Goal: Information Seeking & Learning: Learn about a topic

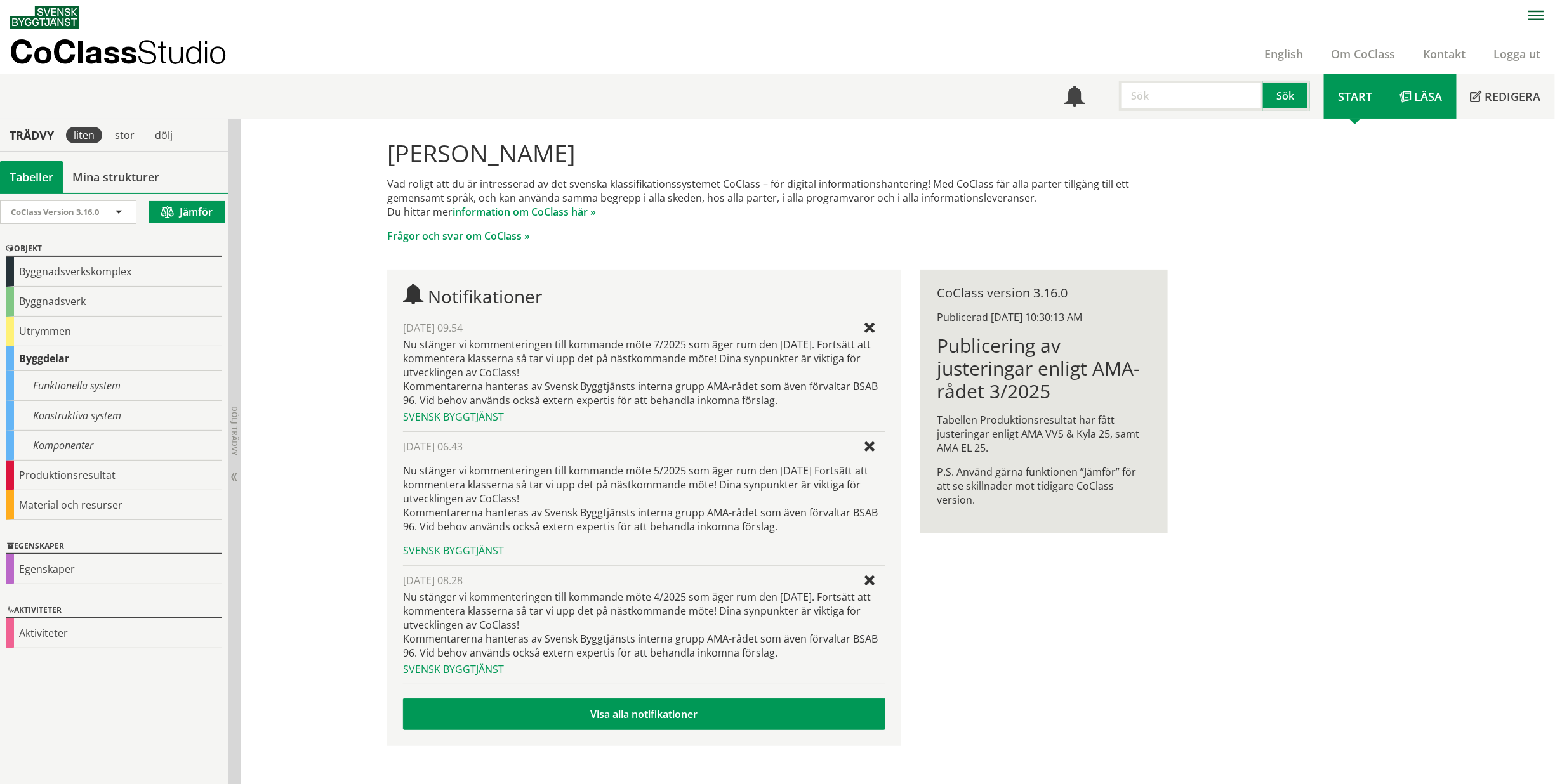
click at [1424, 92] on span "Läsa" at bounding box center [1428, 96] width 28 height 15
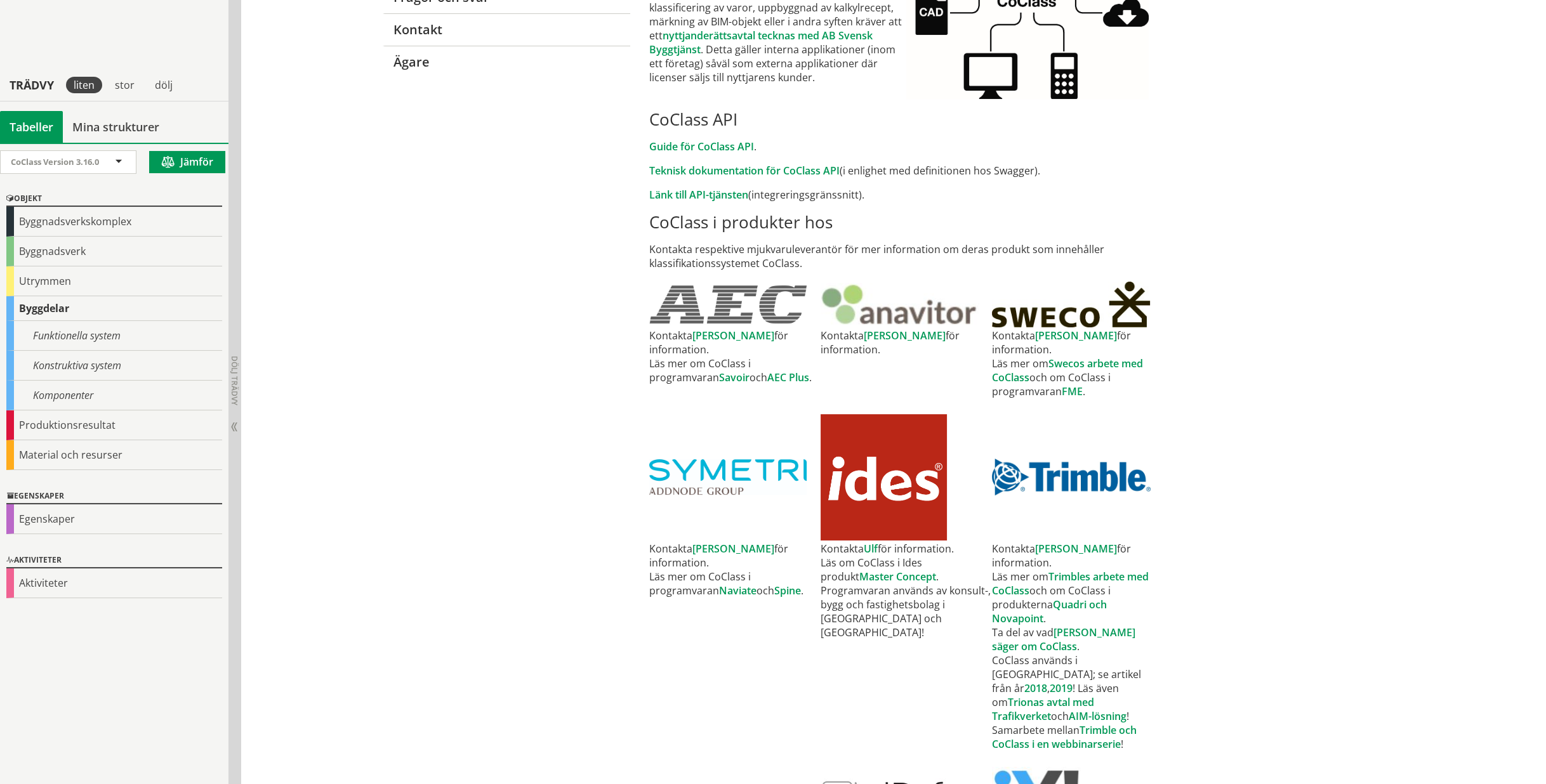
scroll to position [390, 0]
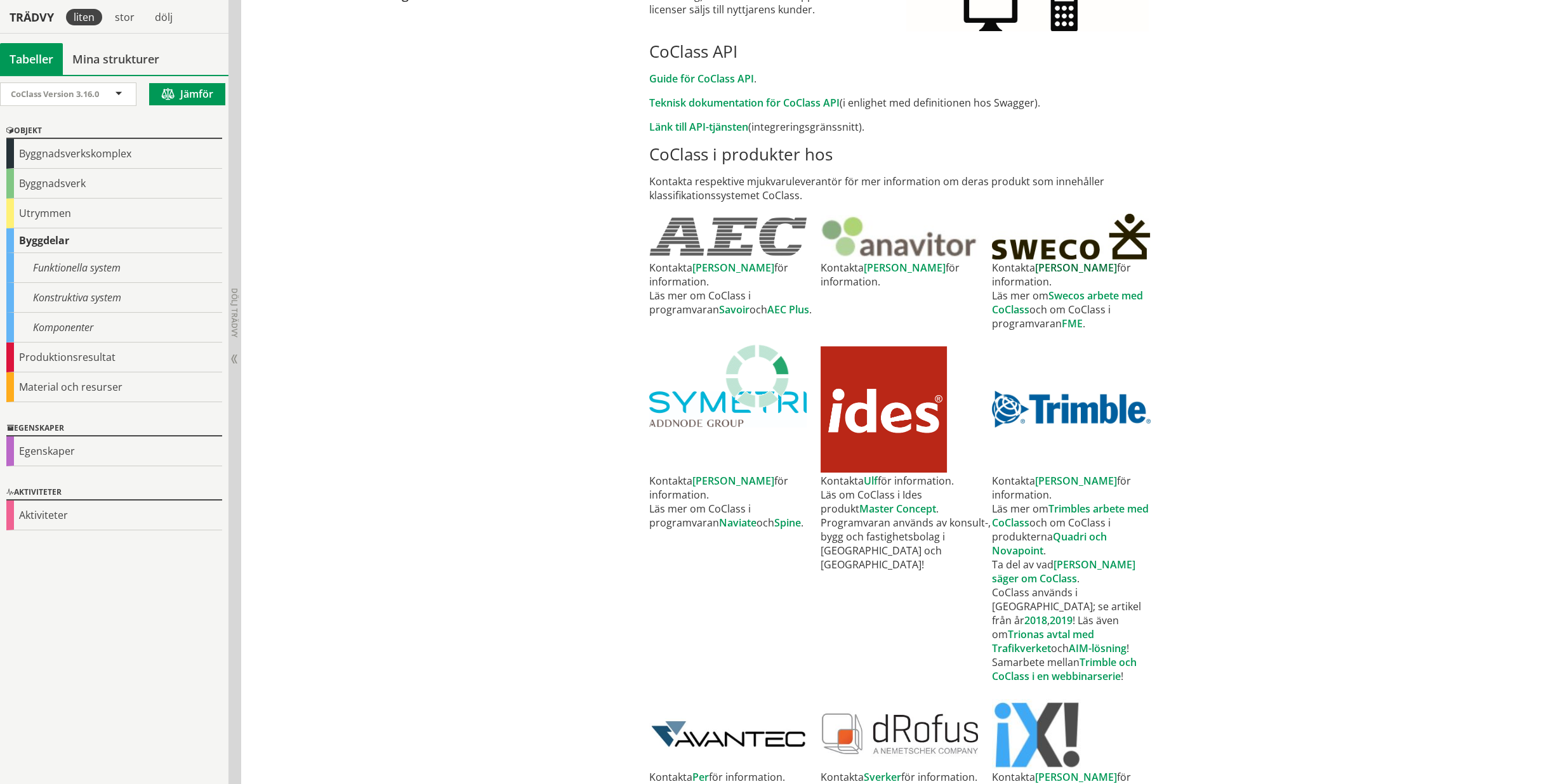
click at [1050, 271] on link "[PERSON_NAME]" at bounding box center [1076, 267] width 82 height 14
click at [1155, 358] on td at bounding box center [1077, 409] width 171 height 129
click at [1099, 289] on link "Swecos arbete med CoClass" at bounding box center [1067, 303] width 151 height 28
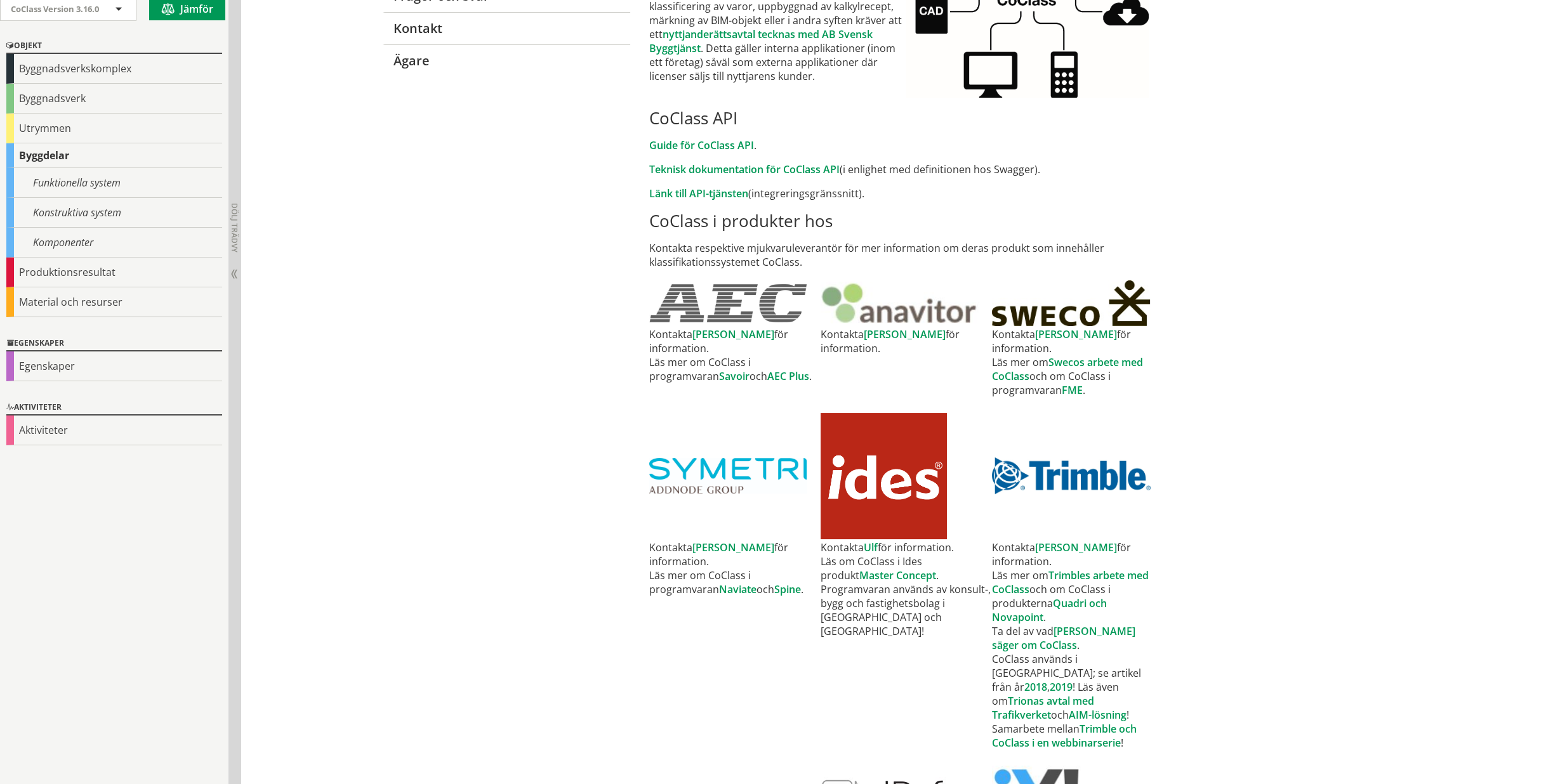
scroll to position [200, 0]
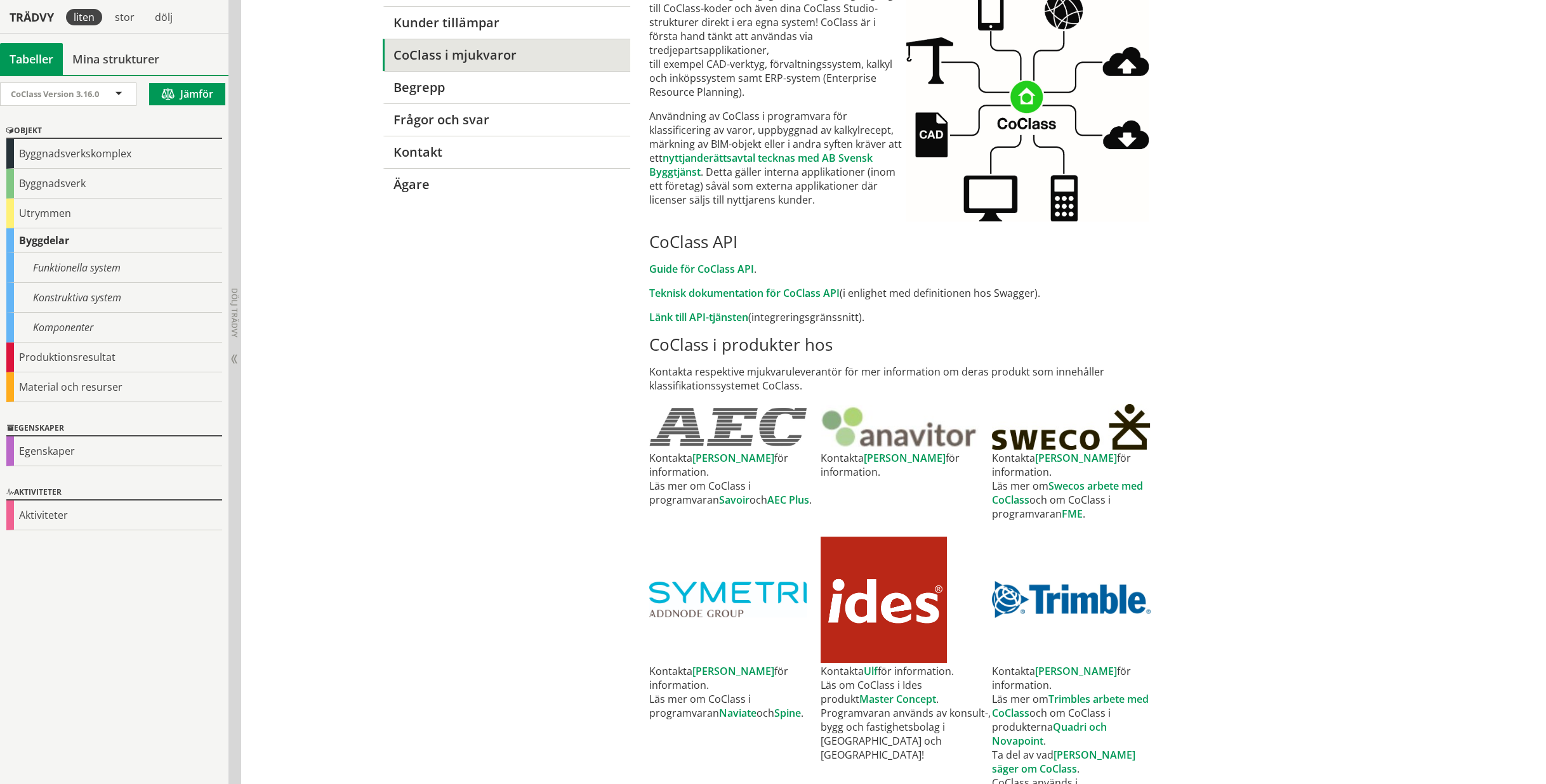
click at [526, 409] on div "Om CoClass Köp licens Kunder tillämpar CoClass i mjukvaror Begrepp Frågor och s…" at bounding box center [773, 737] width 812 height 1634
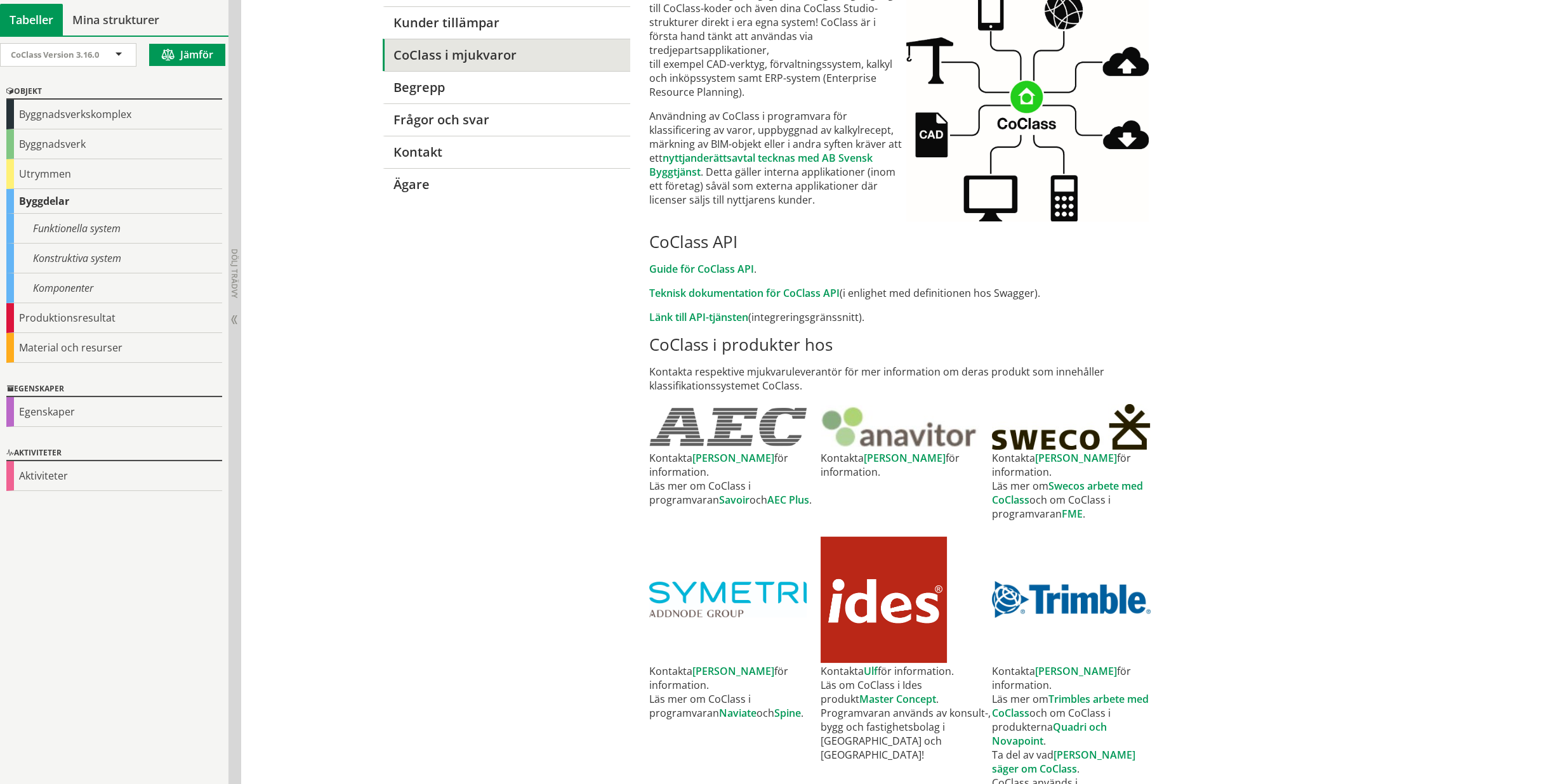
scroll to position [0, 0]
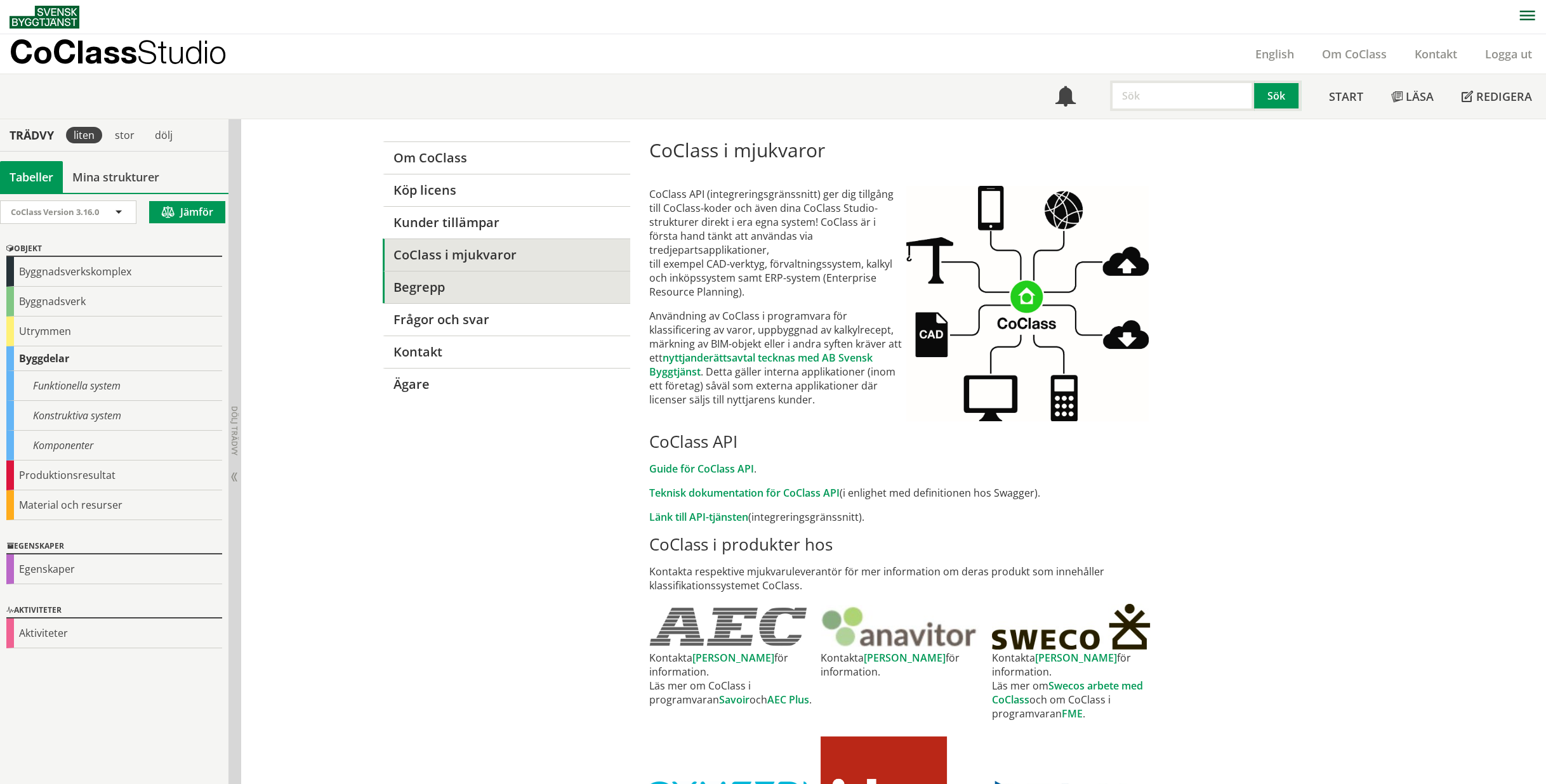
click at [421, 292] on link "Begrepp" at bounding box center [506, 286] width 247 height 32
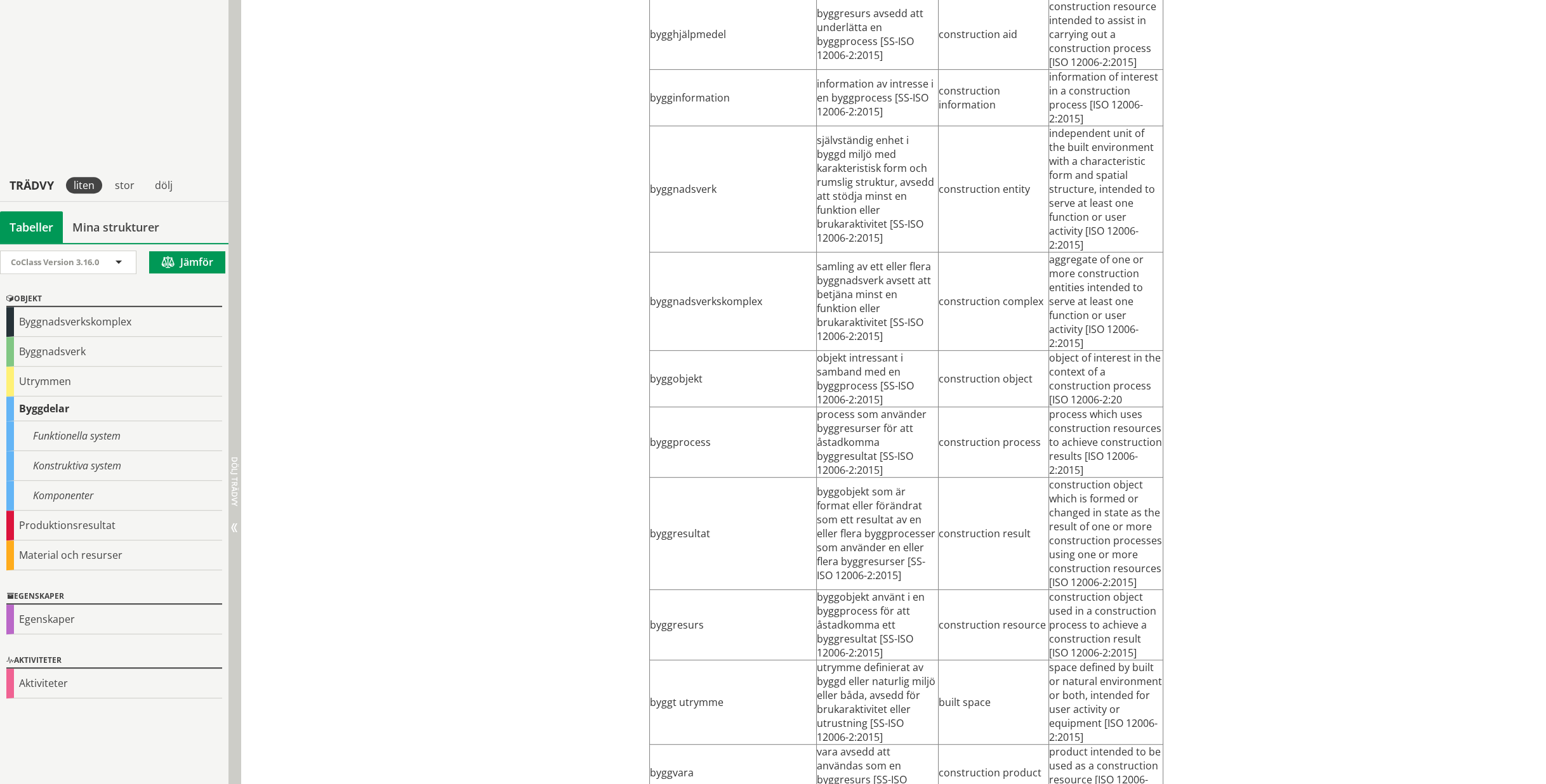
scroll to position [1142, 0]
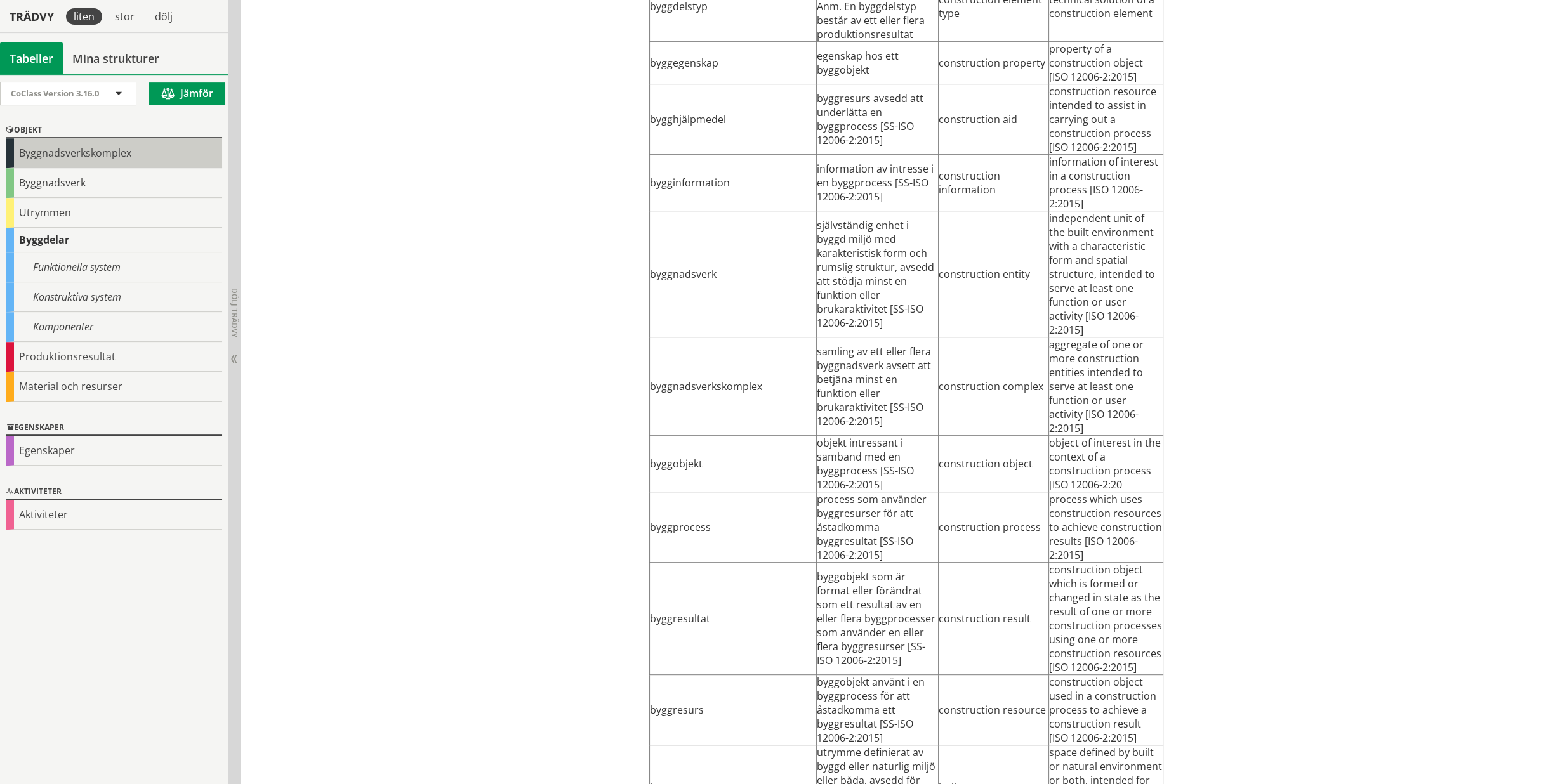
click at [132, 159] on div "Byggnadsverkskomplex" at bounding box center [114, 153] width 216 height 30
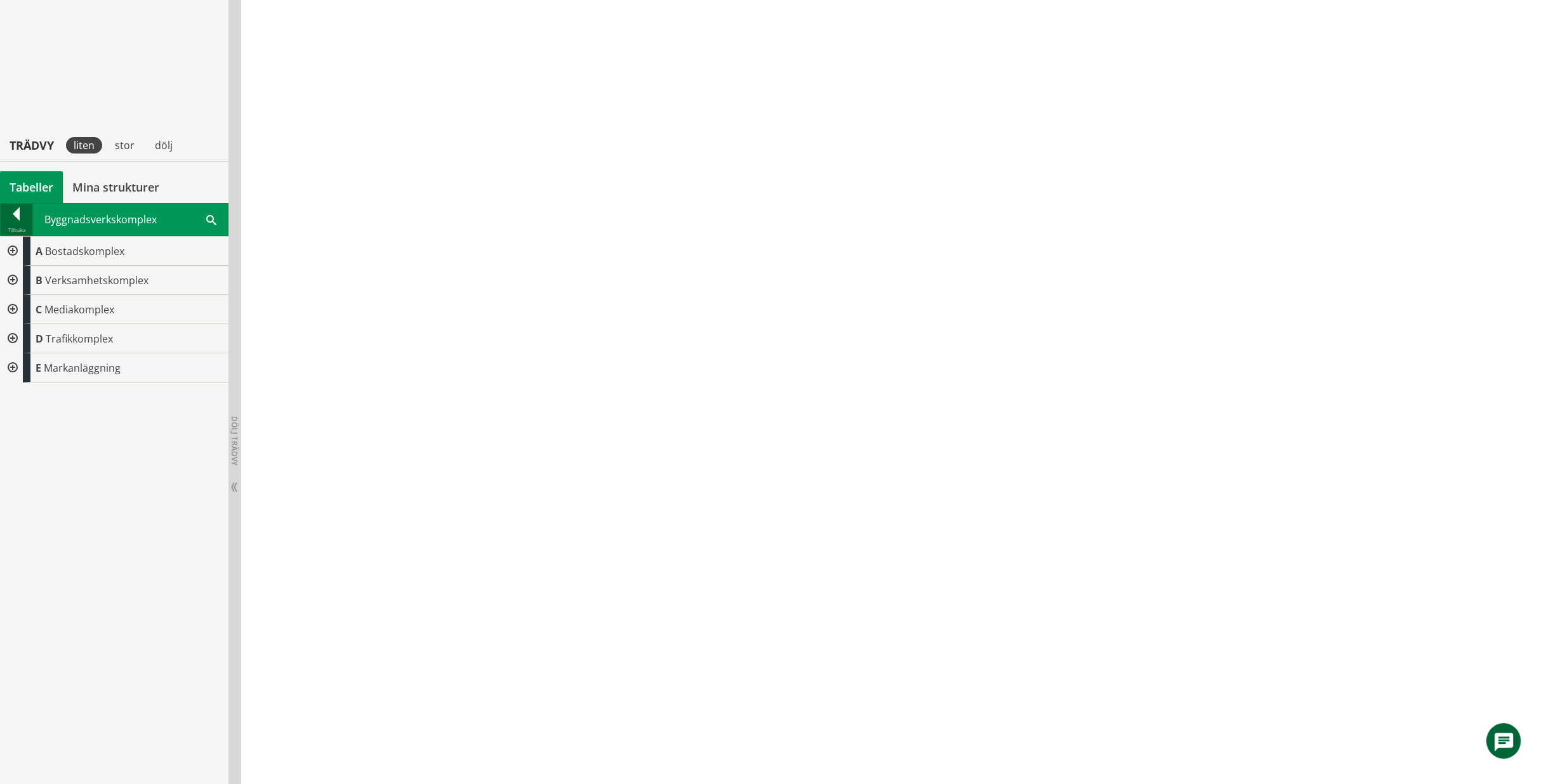
click at [26, 208] on div at bounding box center [17, 216] width 31 height 17
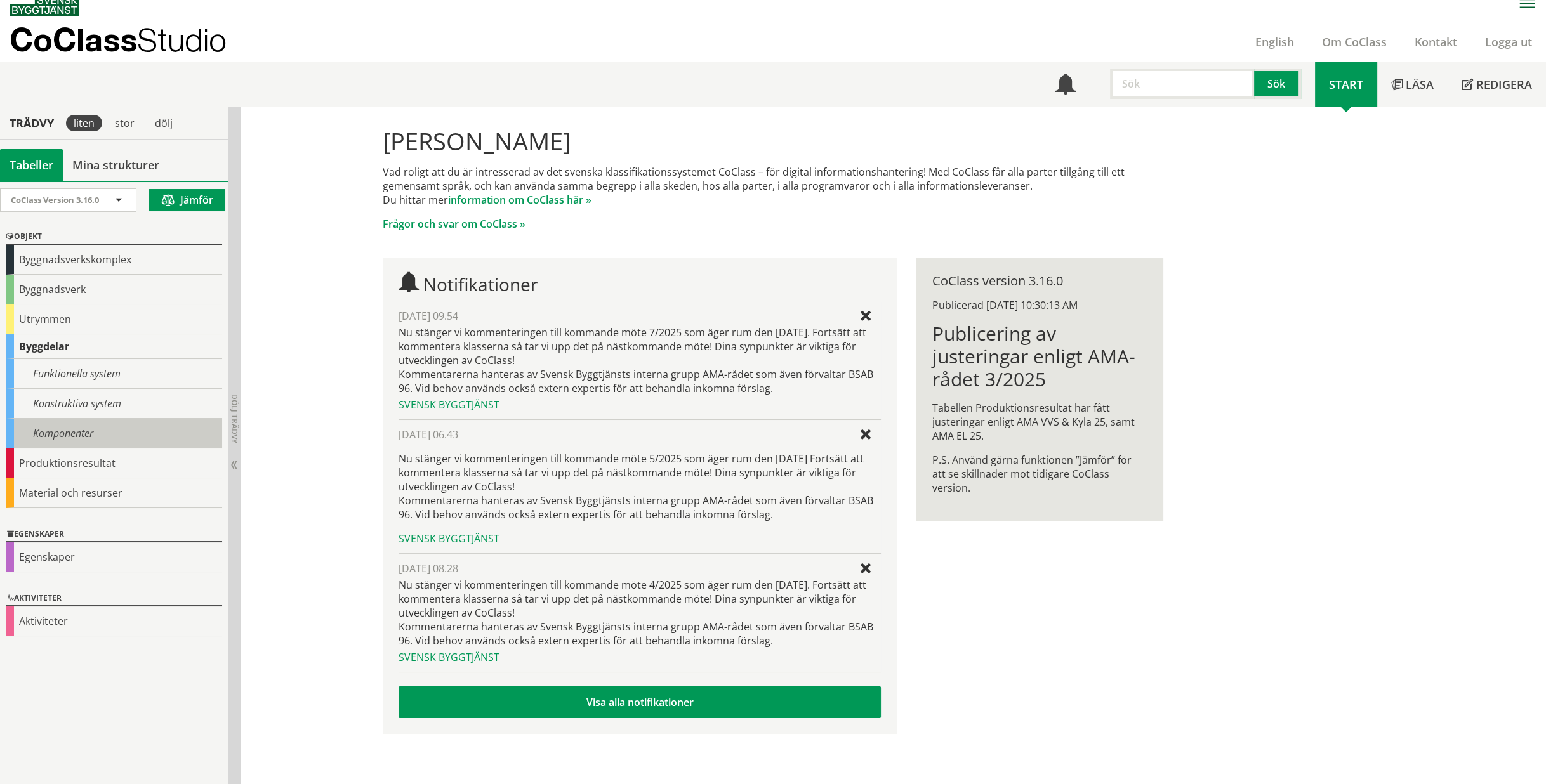
click at [110, 429] on div "Komponenter" at bounding box center [114, 434] width 216 height 30
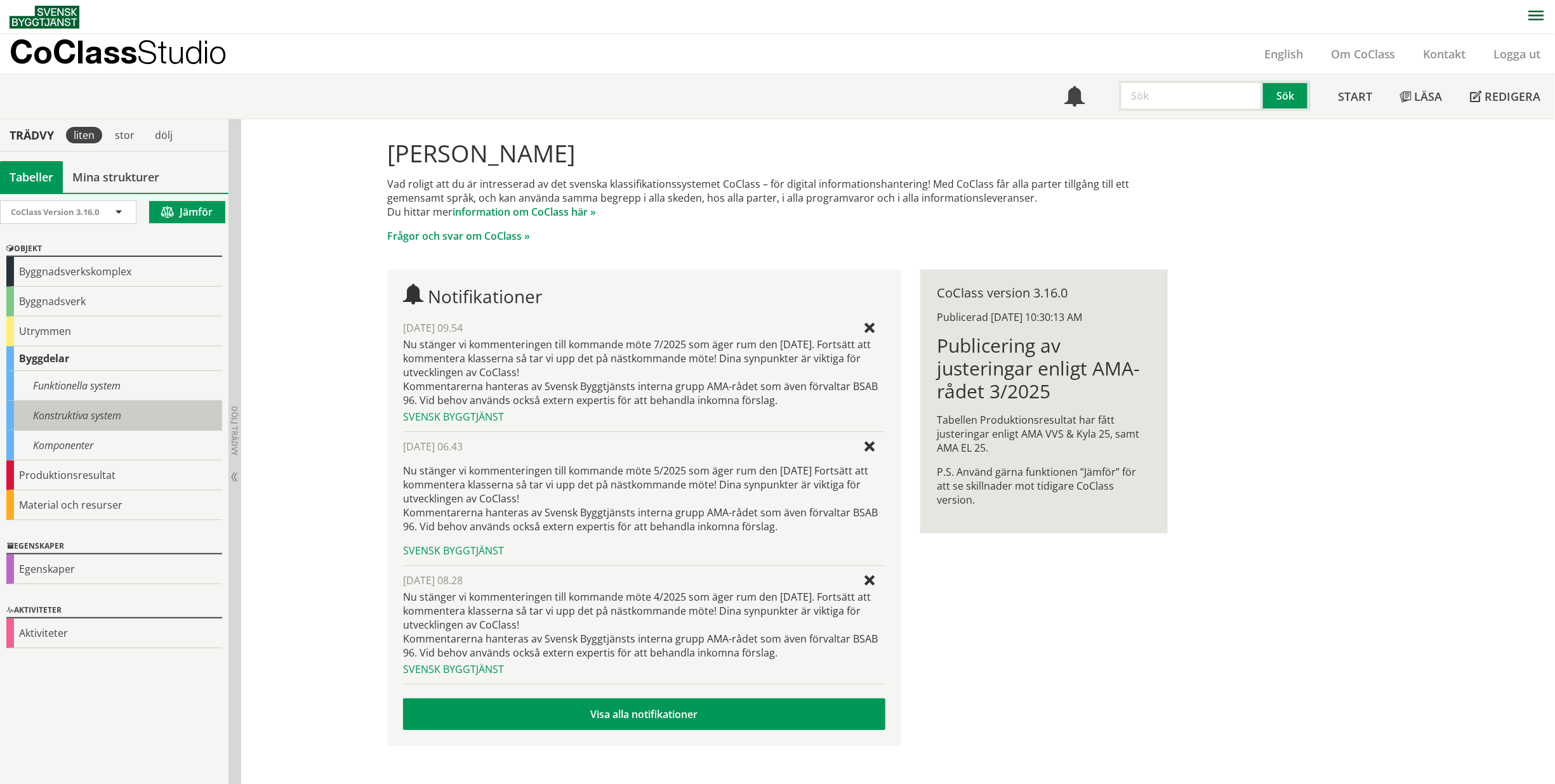
click at [112, 421] on div "Konstruktiva system" at bounding box center [114, 416] width 216 height 30
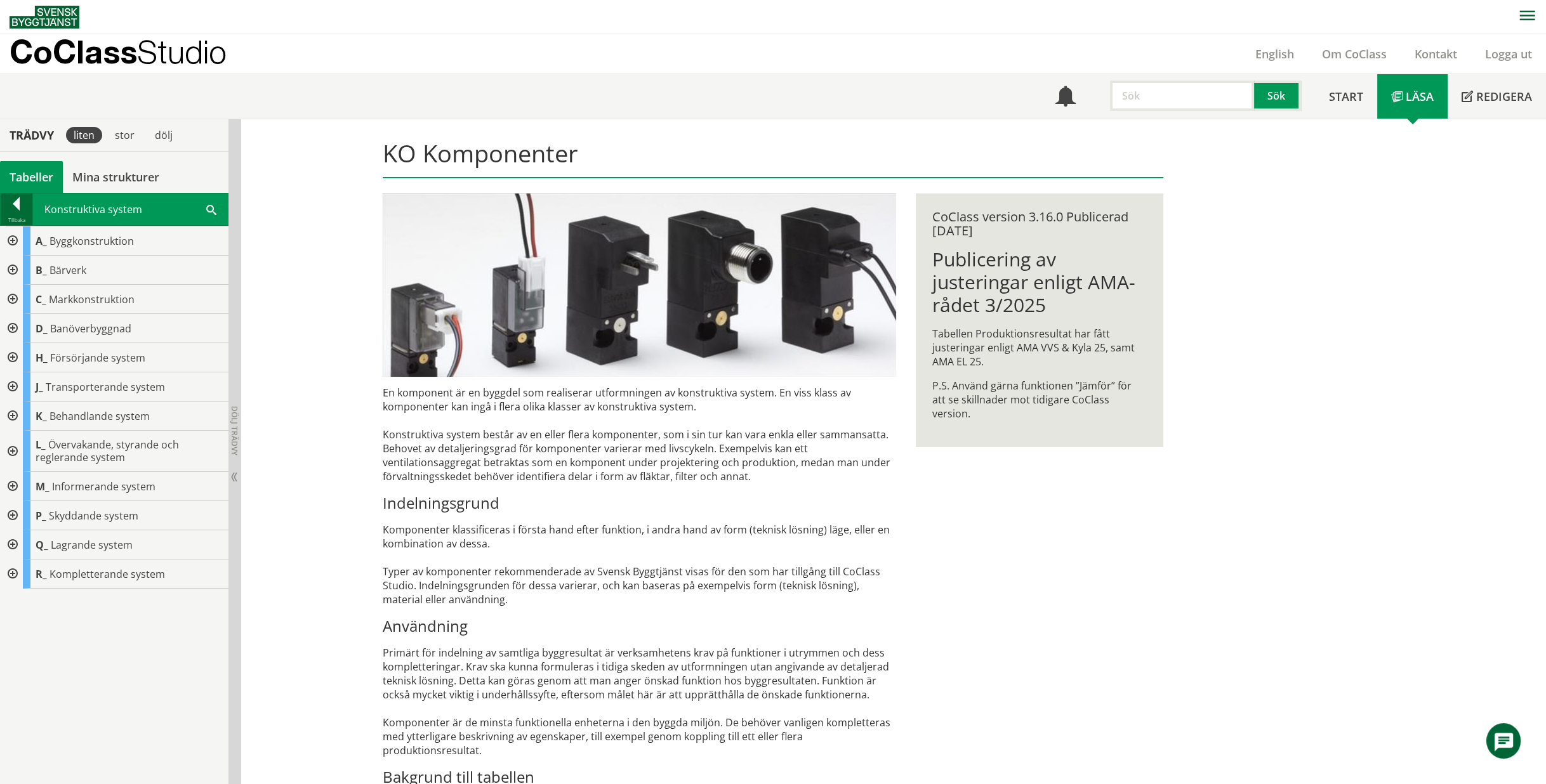
click at [17, 208] on div at bounding box center [17, 205] width 31 height 17
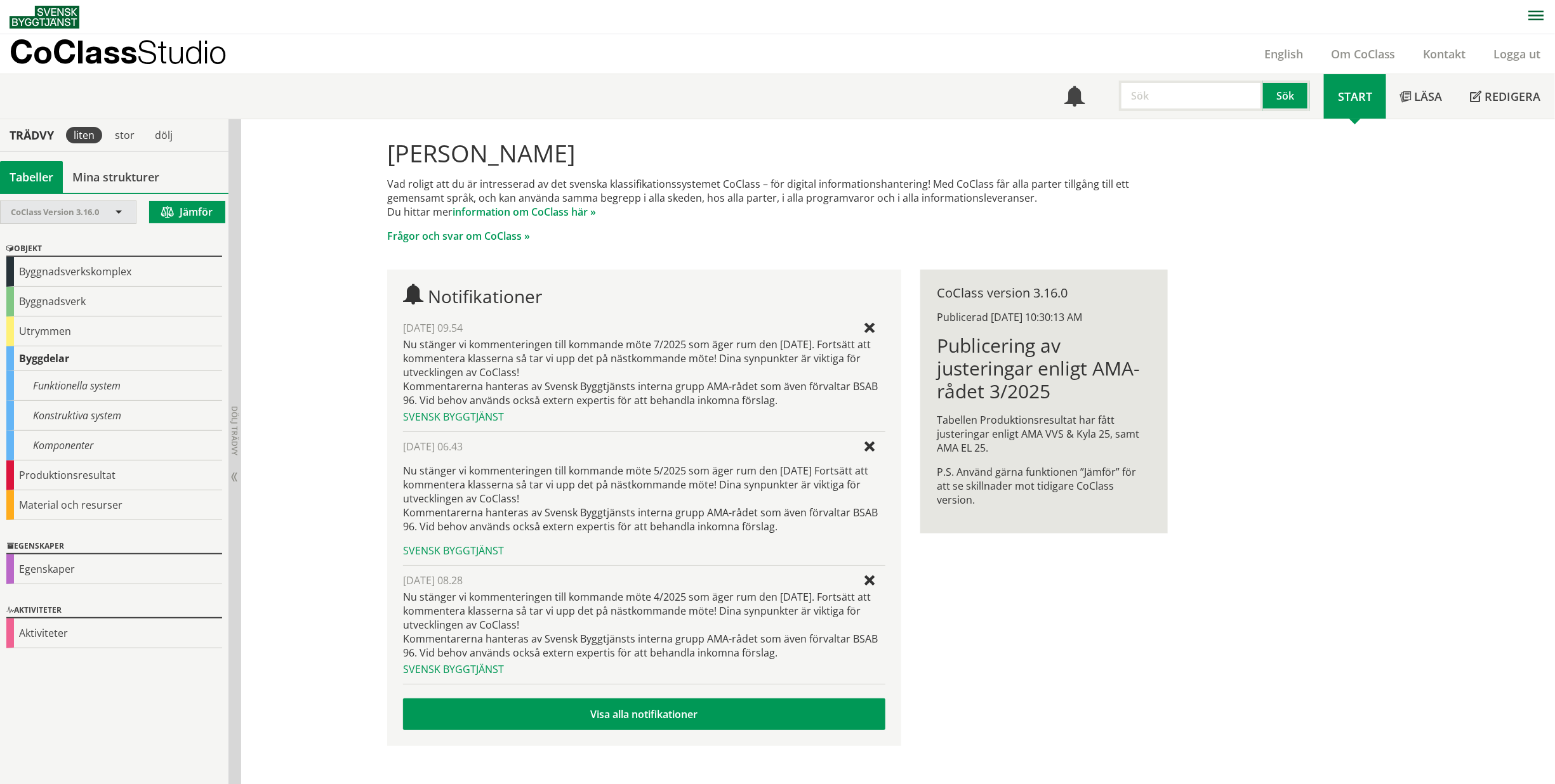
click at [71, 208] on span "CoClass Version 3.16.0" at bounding box center [55, 212] width 89 height 12
click at [87, 210] on span "CoClass Version 3.16.0" at bounding box center [55, 212] width 89 height 12
click at [99, 506] on div "Material och resurser" at bounding box center [114, 505] width 216 height 30
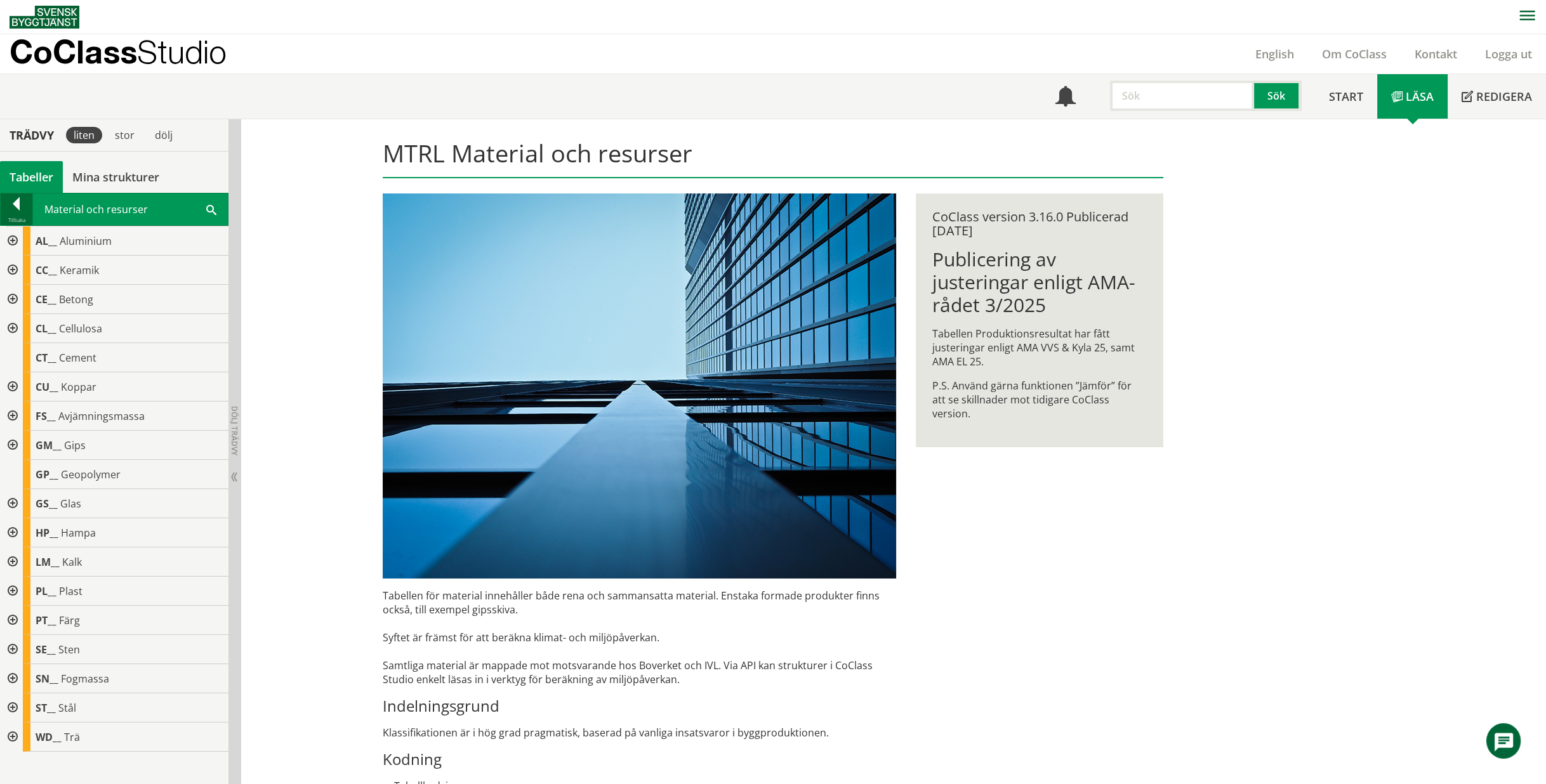
click at [17, 215] on div "Tillbaka" at bounding box center [17, 220] width 31 height 10
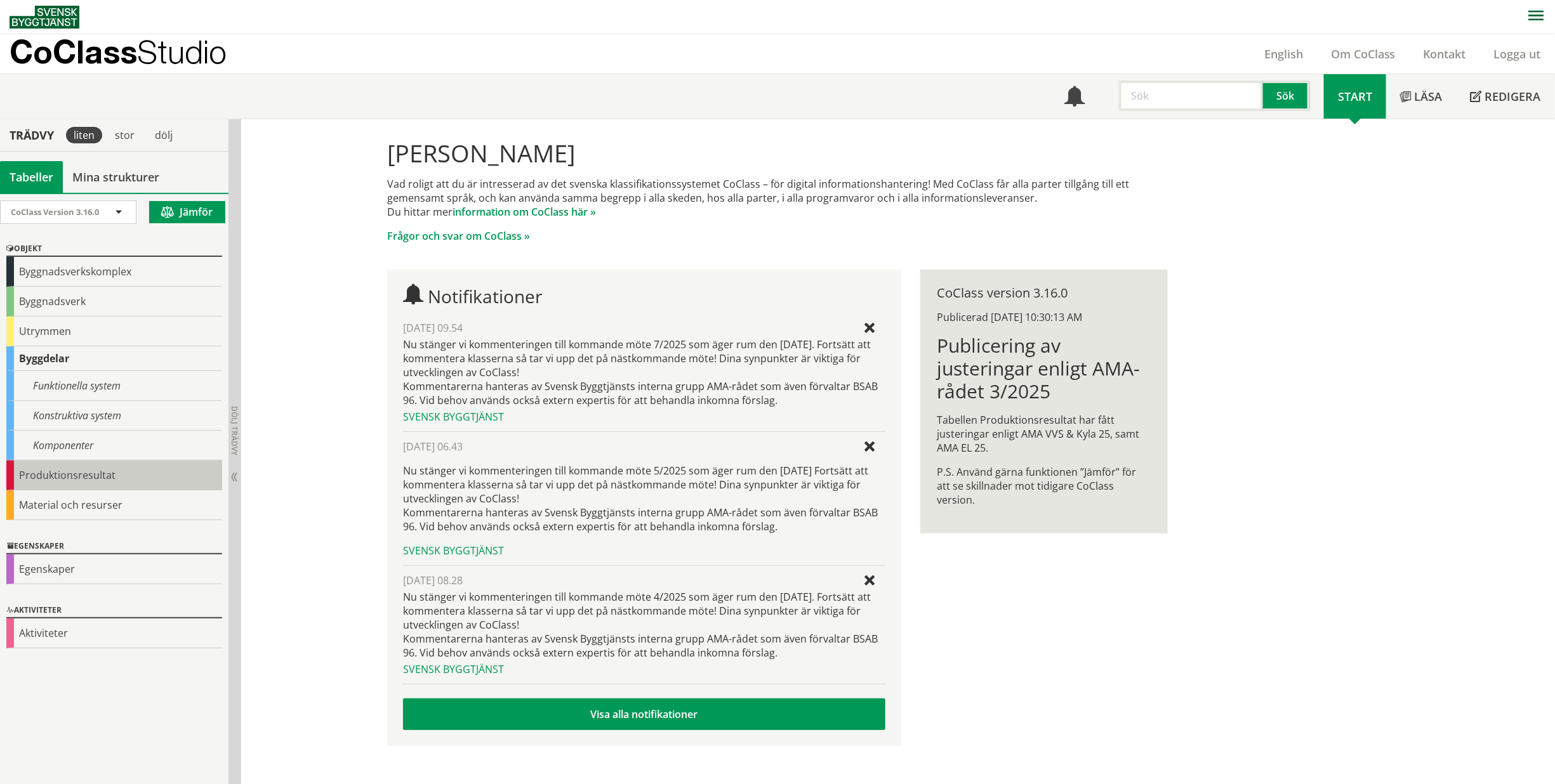
click at [82, 485] on div "Produktionsresultat" at bounding box center [114, 475] width 216 height 30
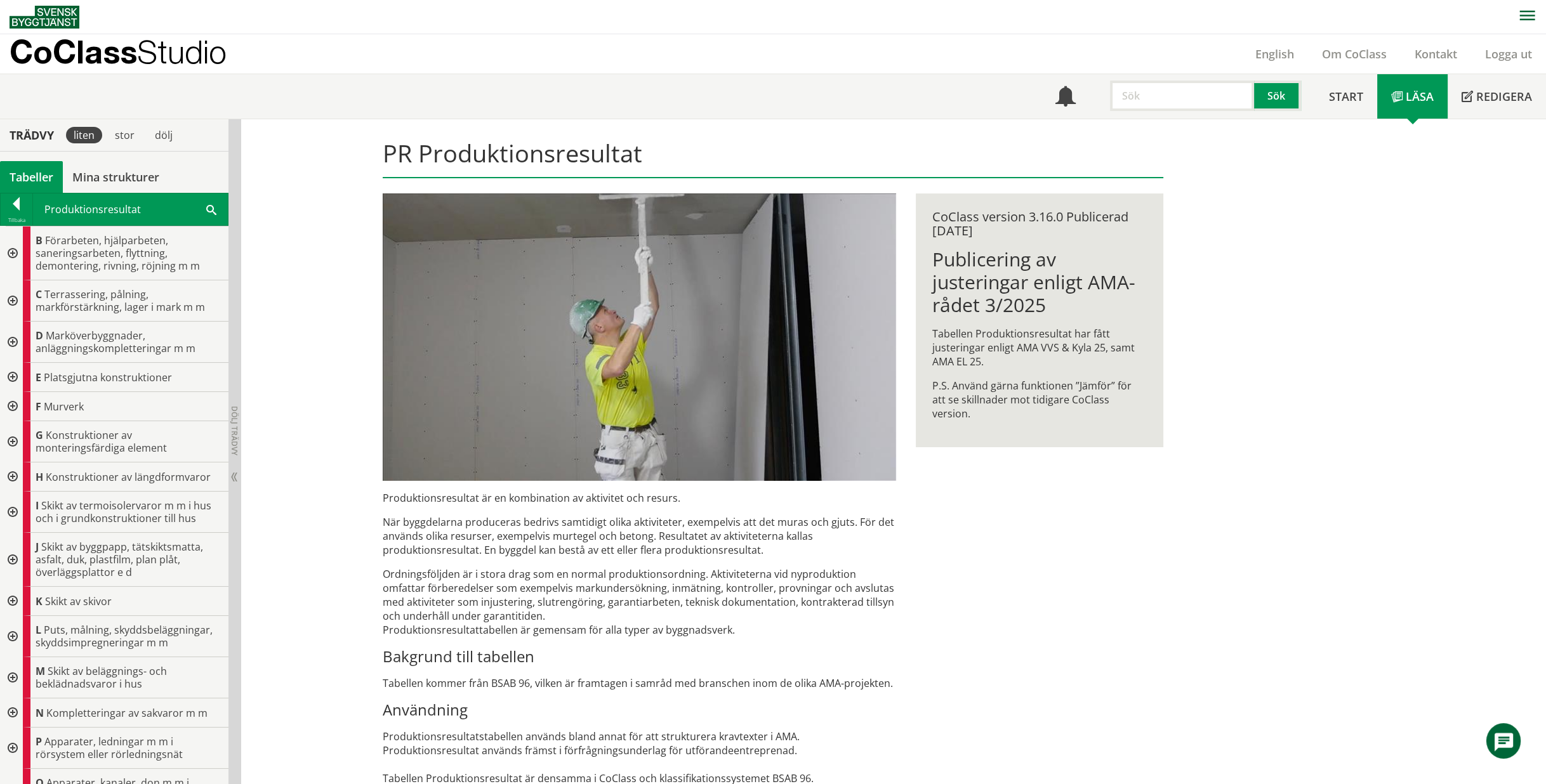
click at [91, 478] on span "Konstruktioner av längdformvaror" at bounding box center [128, 477] width 165 height 14
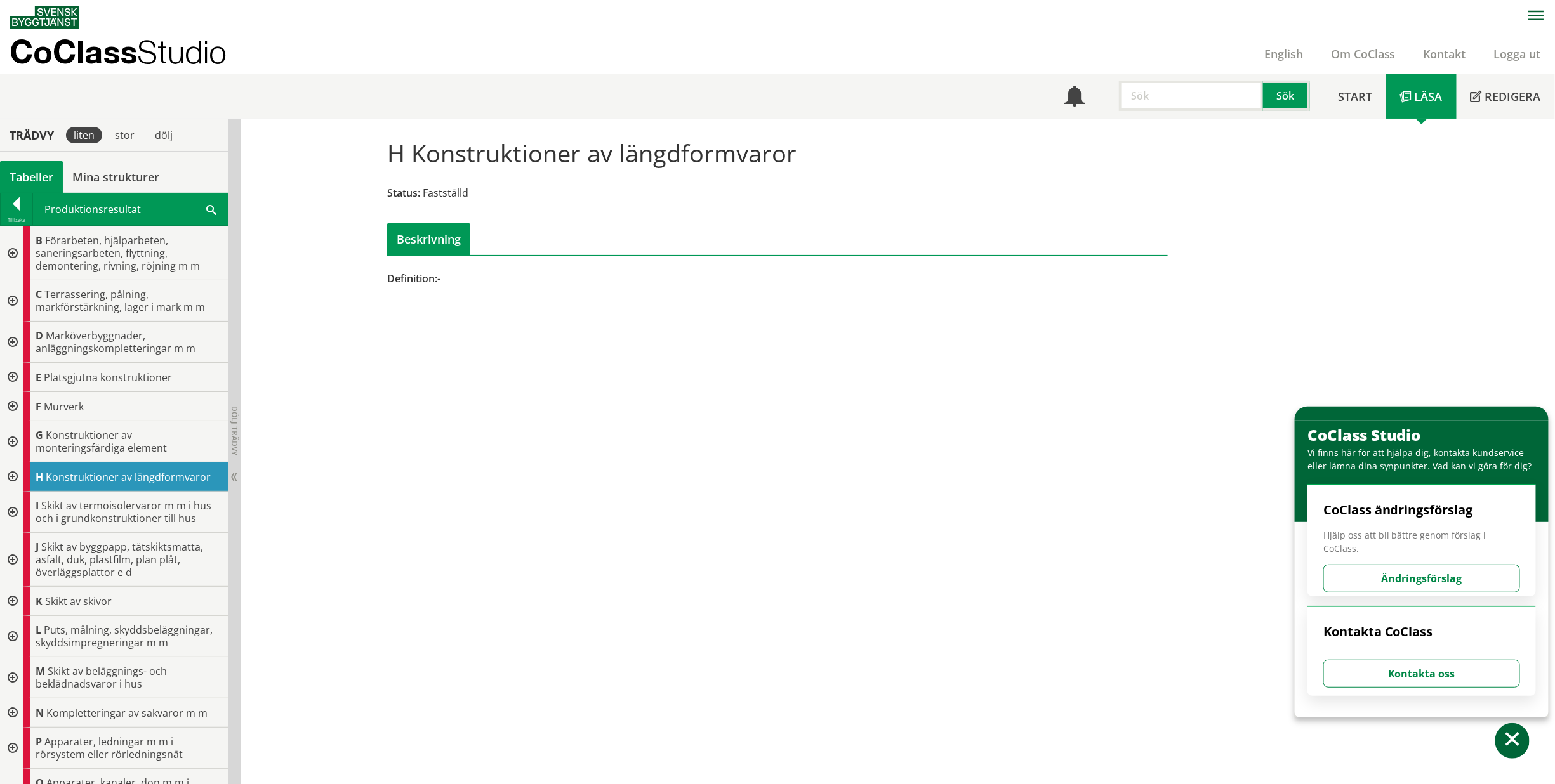
click at [18, 474] on div at bounding box center [12, 477] width 23 height 29
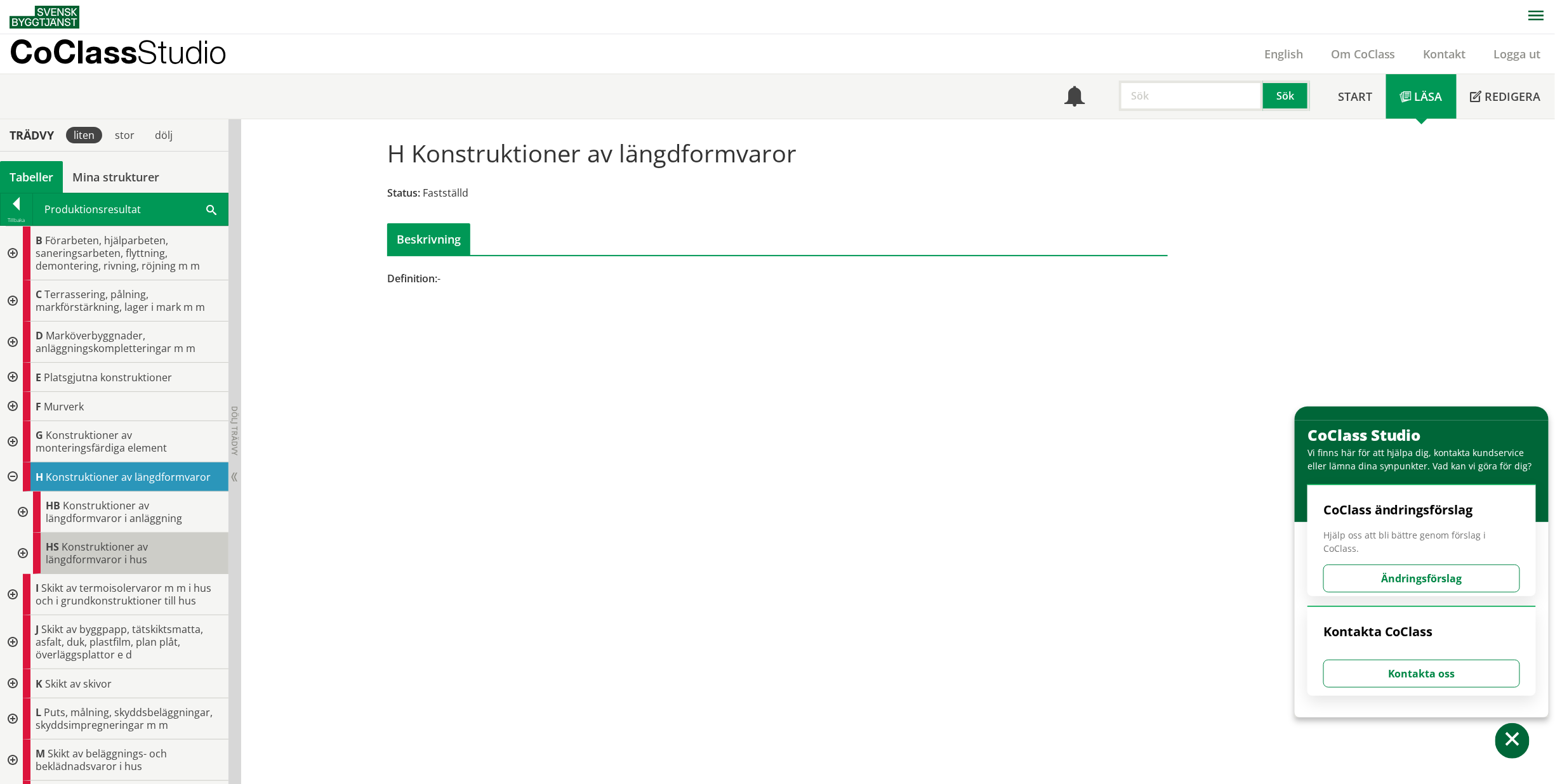
click at [154, 566] on div "HS Konstruktioner av längdformvaror i hus" at bounding box center [131, 554] width 195 height 41
click at [18, 547] on div at bounding box center [22, 554] width 23 height 41
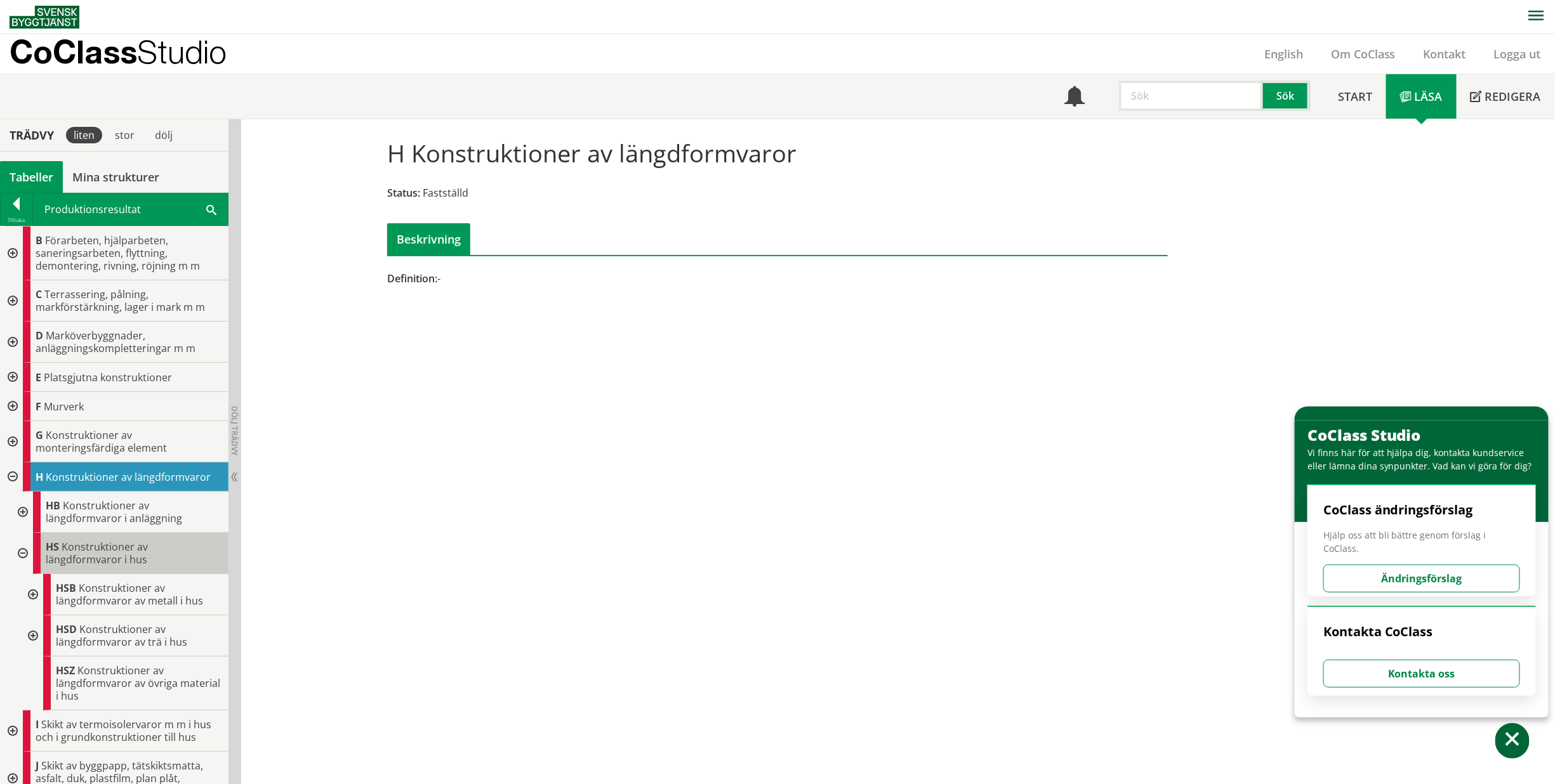
click at [102, 550] on span "Konstruktioner av längdformvaror i hus" at bounding box center [96, 553] width 102 height 26
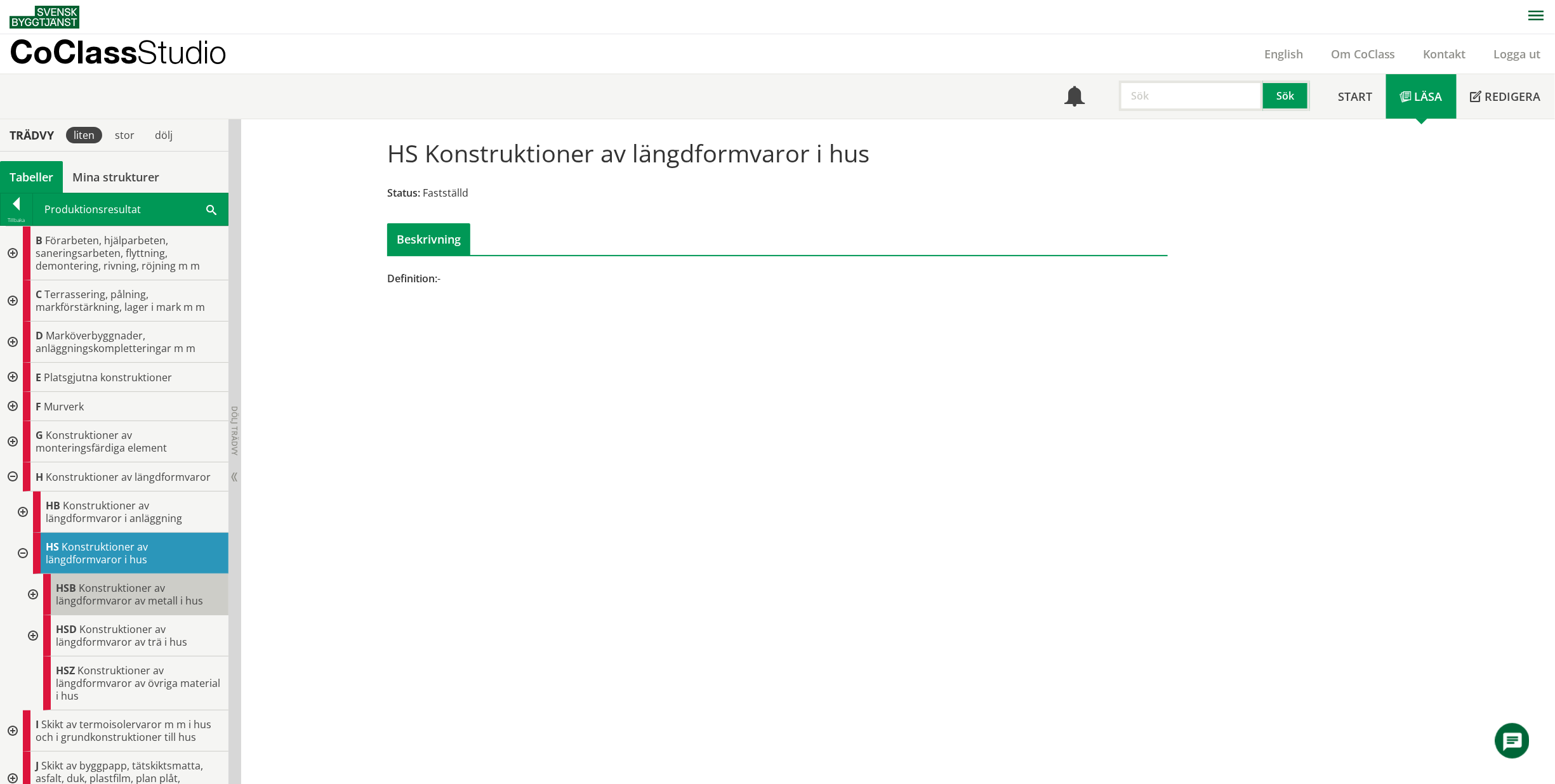
click at [114, 592] on span "Konstruktioner av längdformvaror av metall i hus" at bounding box center [129, 594] width 147 height 26
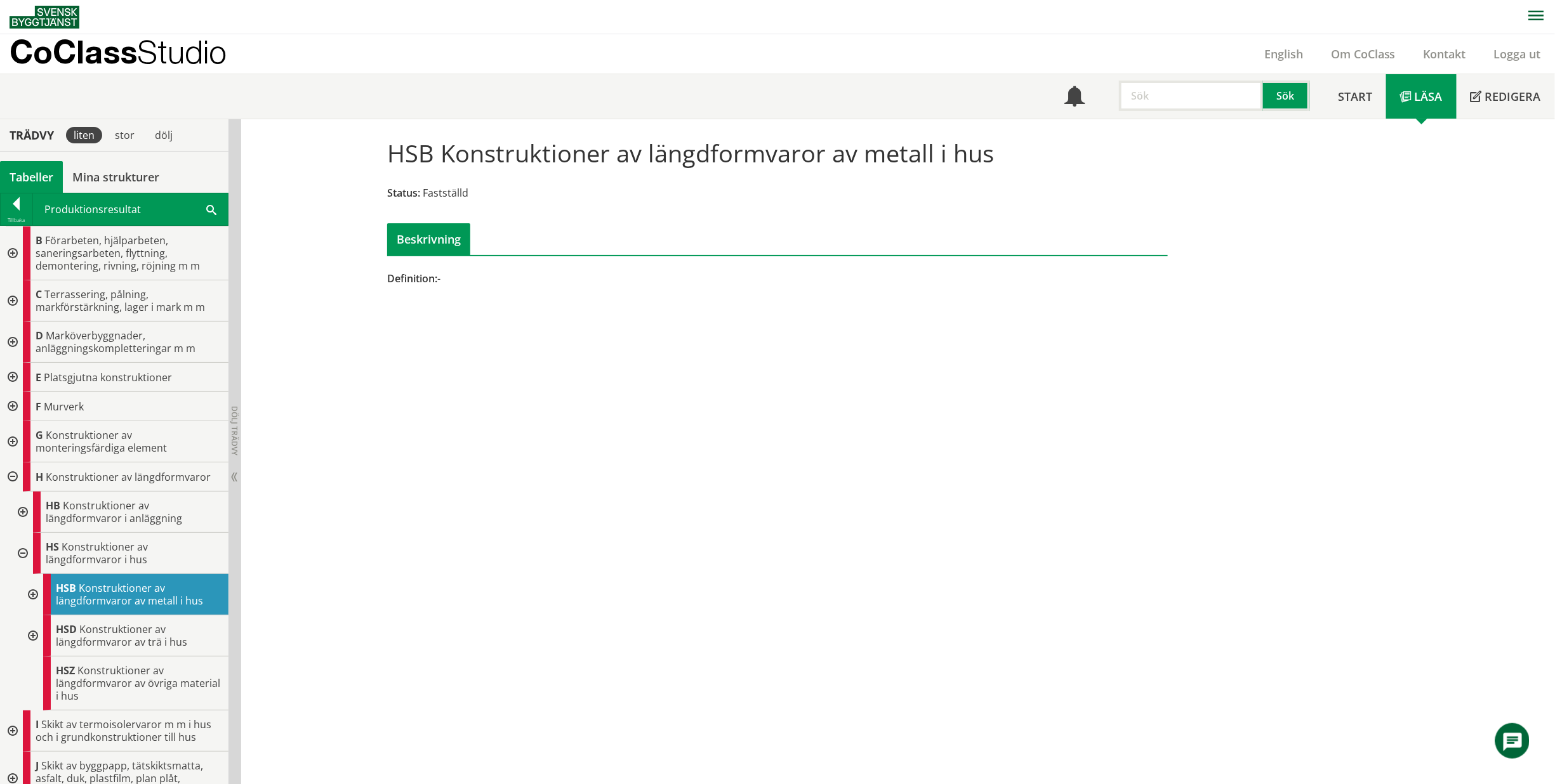
click at [36, 589] on div at bounding box center [32, 595] width 23 height 41
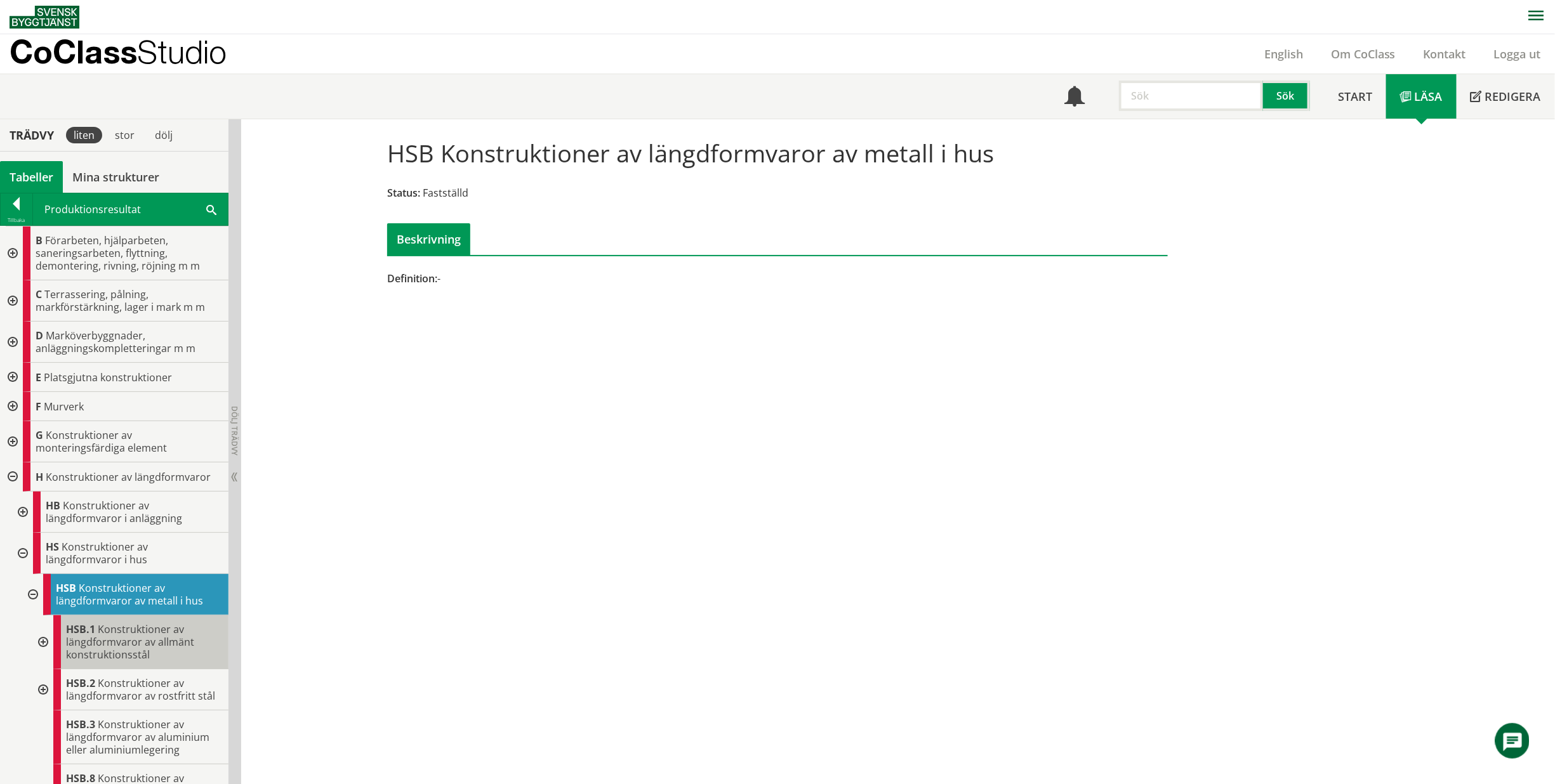
click at [123, 644] on span "Konstruktioner av längdformvaror av allmänt konstruktionsstål" at bounding box center [130, 642] width 128 height 40
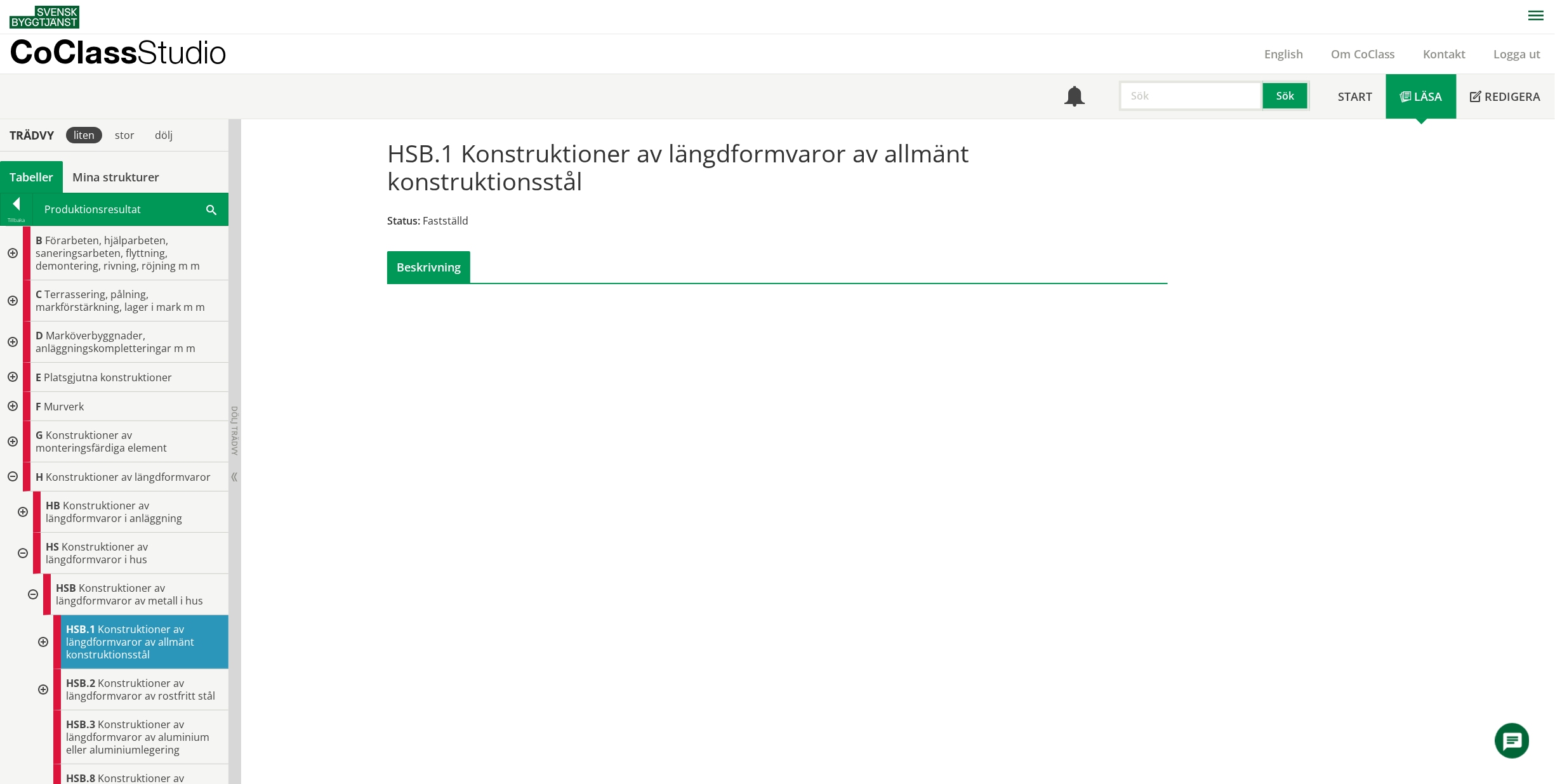
click at [43, 640] on div at bounding box center [42, 642] width 23 height 54
click at [112, 694] on span "Pelare och väggstommar av stålprofil" at bounding box center [138, 690] width 125 height 26
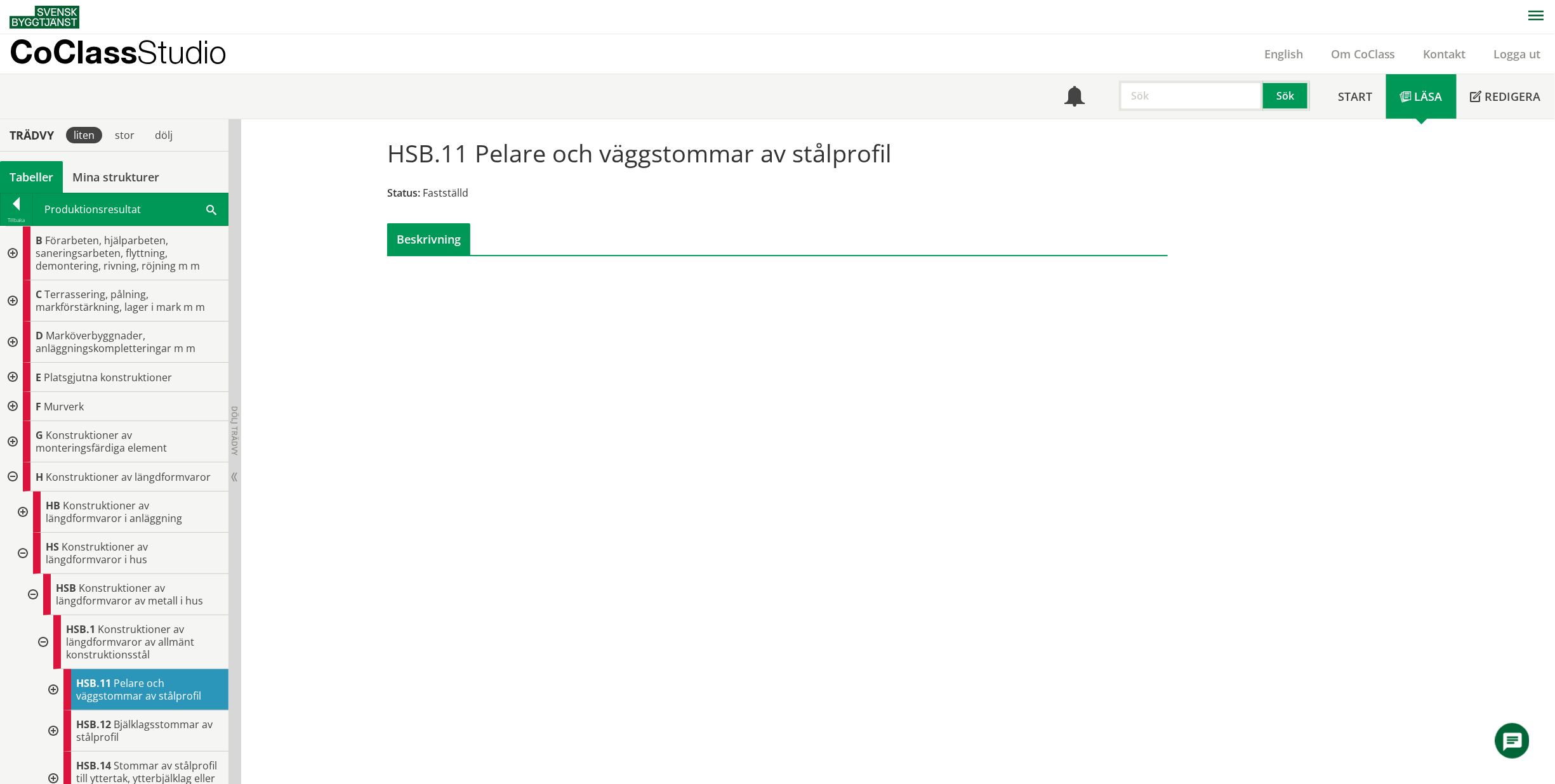
click at [10, 473] on div at bounding box center [12, 477] width 23 height 29
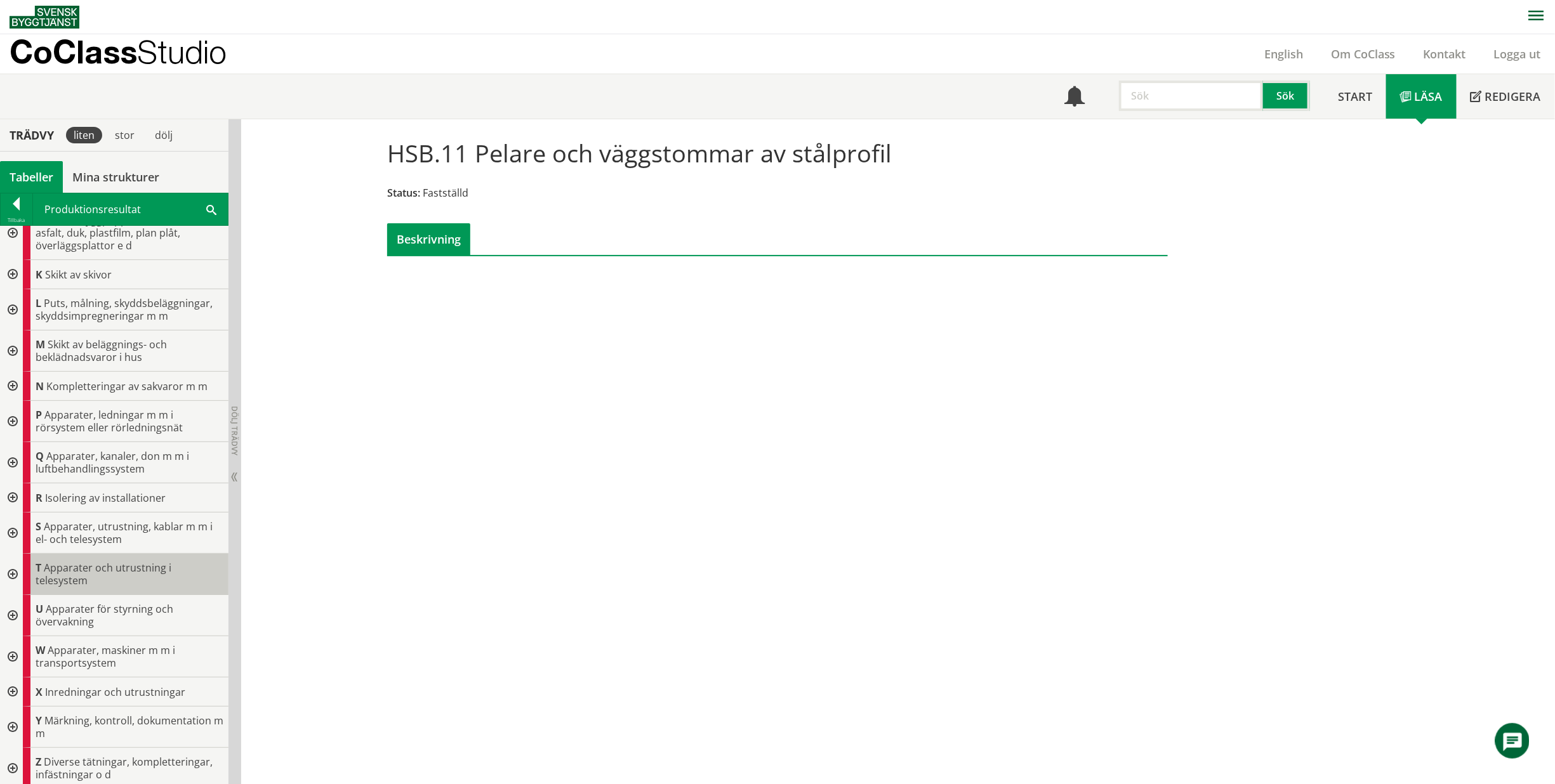
scroll to position [327, 0]
click at [15, 685] on div at bounding box center [12, 692] width 23 height 29
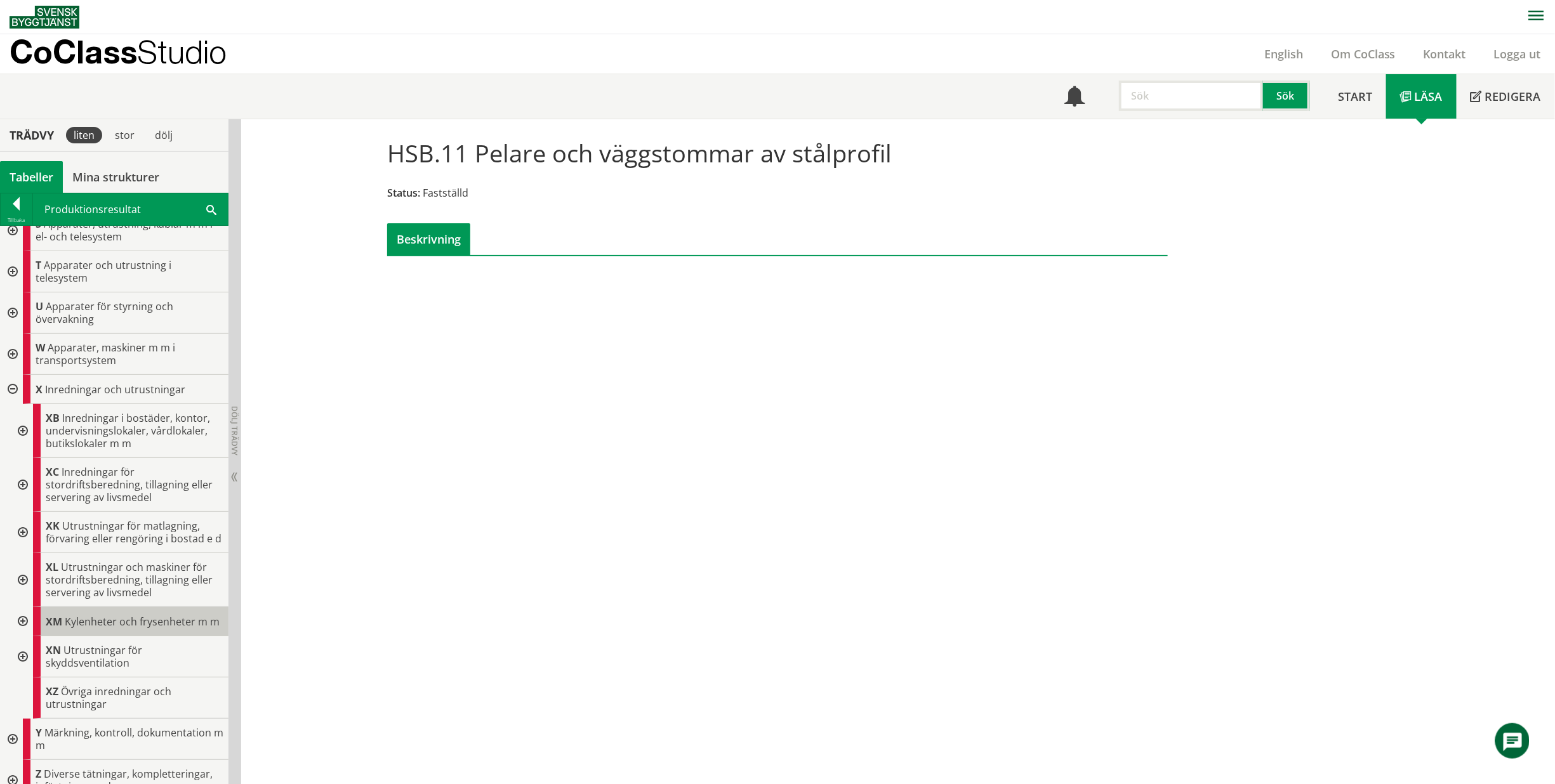
scroll to position [602, 0]
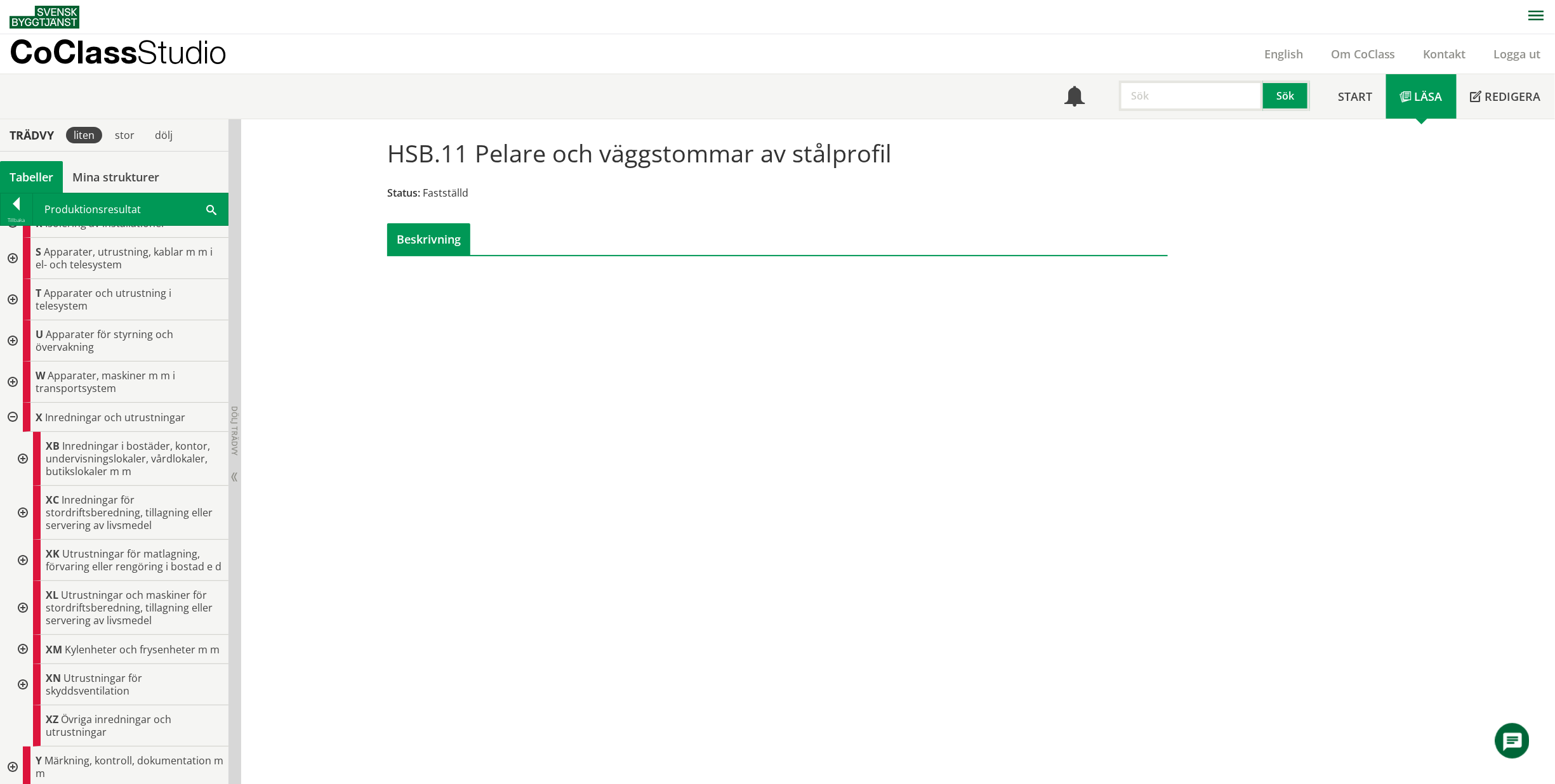
click at [26, 455] on div at bounding box center [22, 459] width 23 height 54
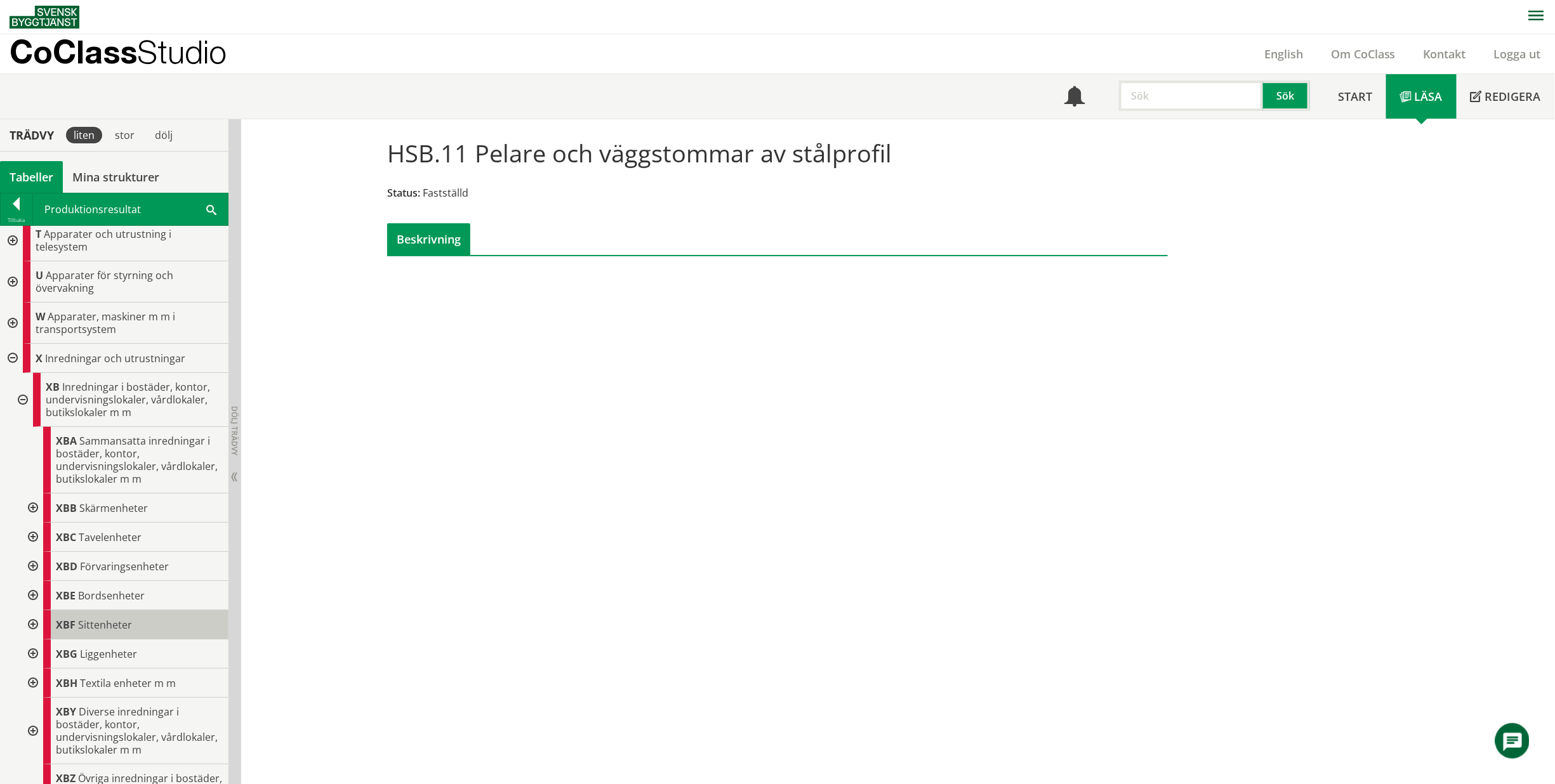
scroll to position [729, 0]
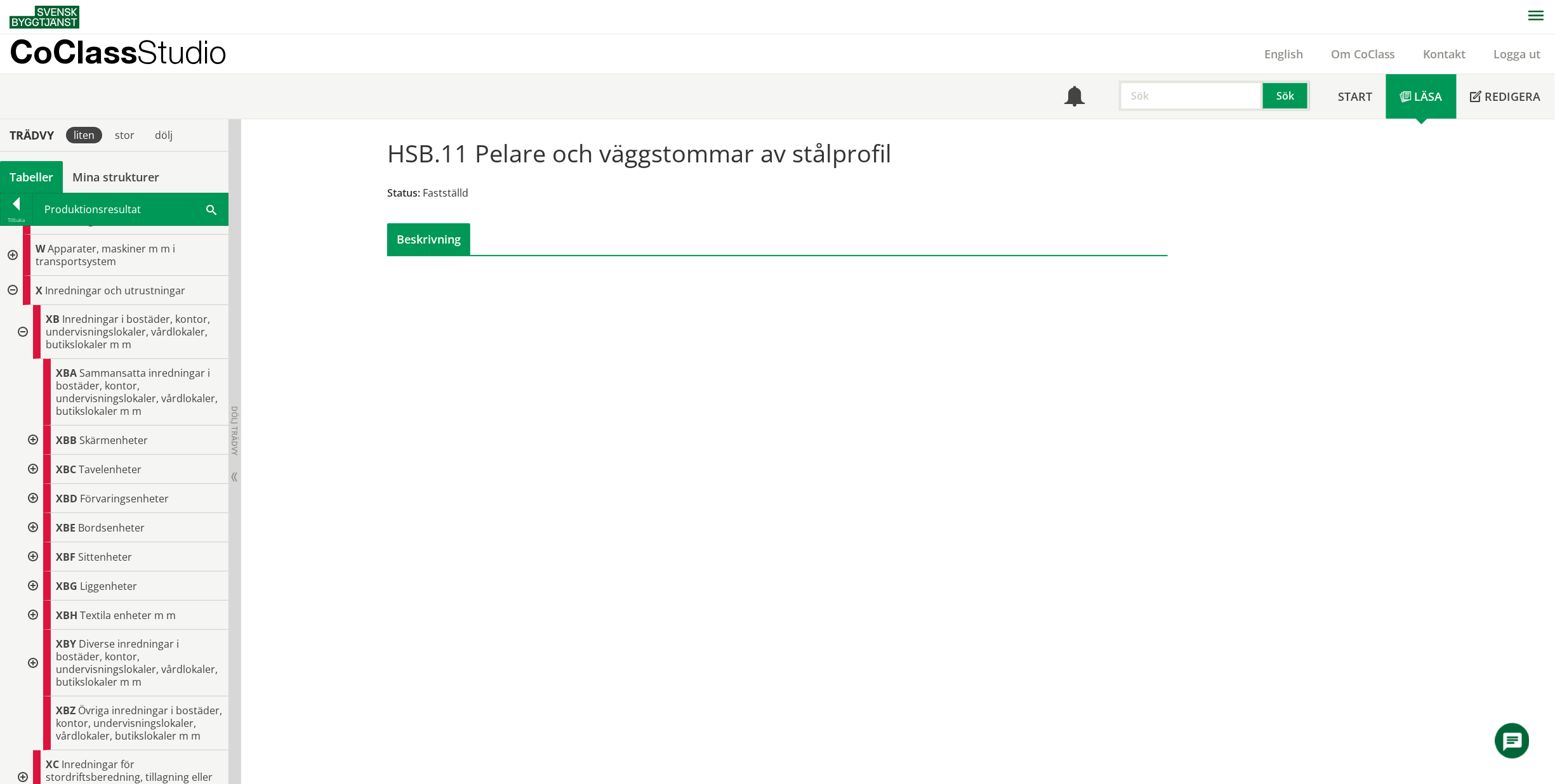
click at [31, 439] on div at bounding box center [32, 440] width 23 height 29
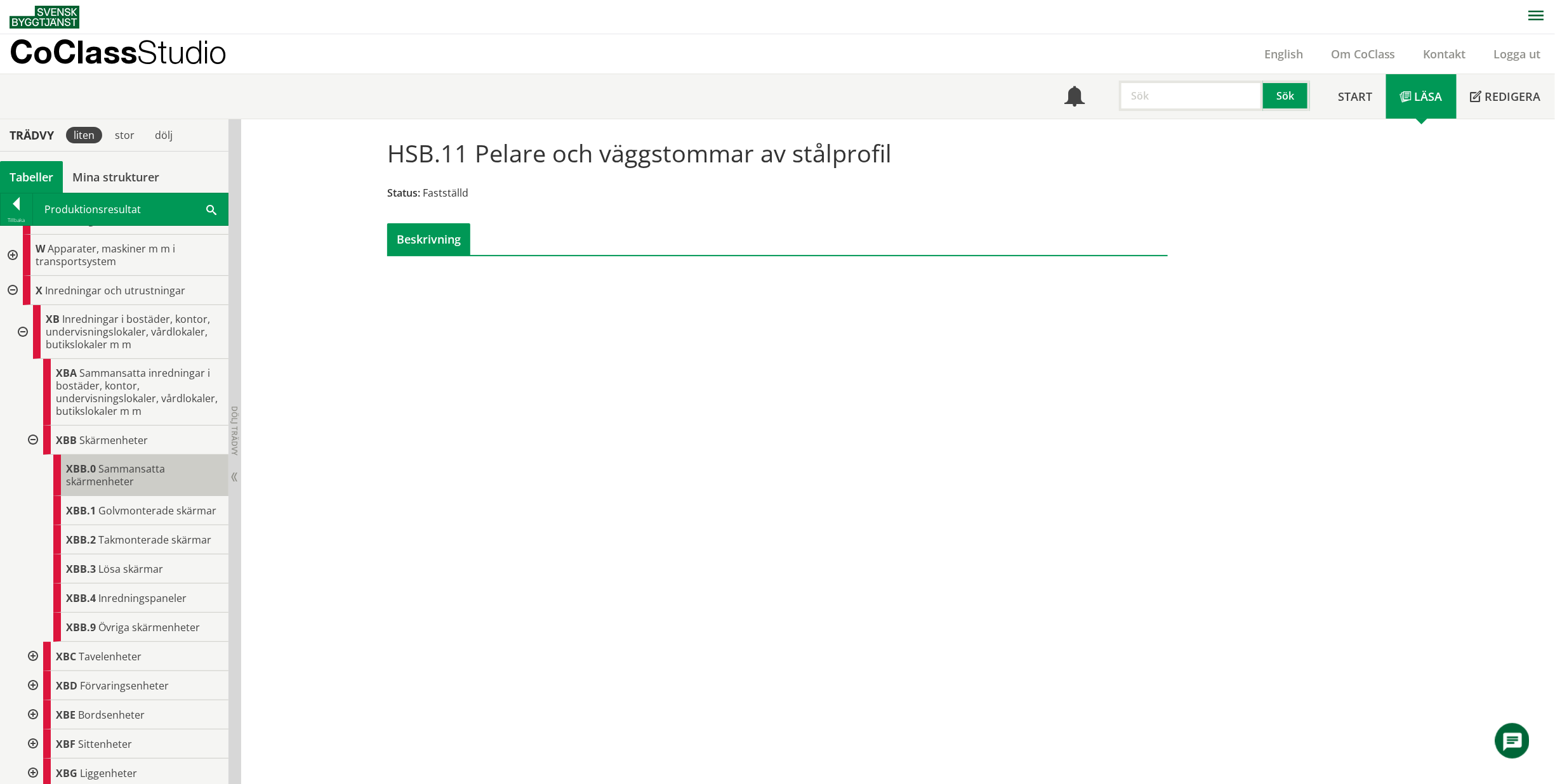
click at [132, 476] on span "Sammansatta skärmenheter" at bounding box center [116, 475] width 99 height 26
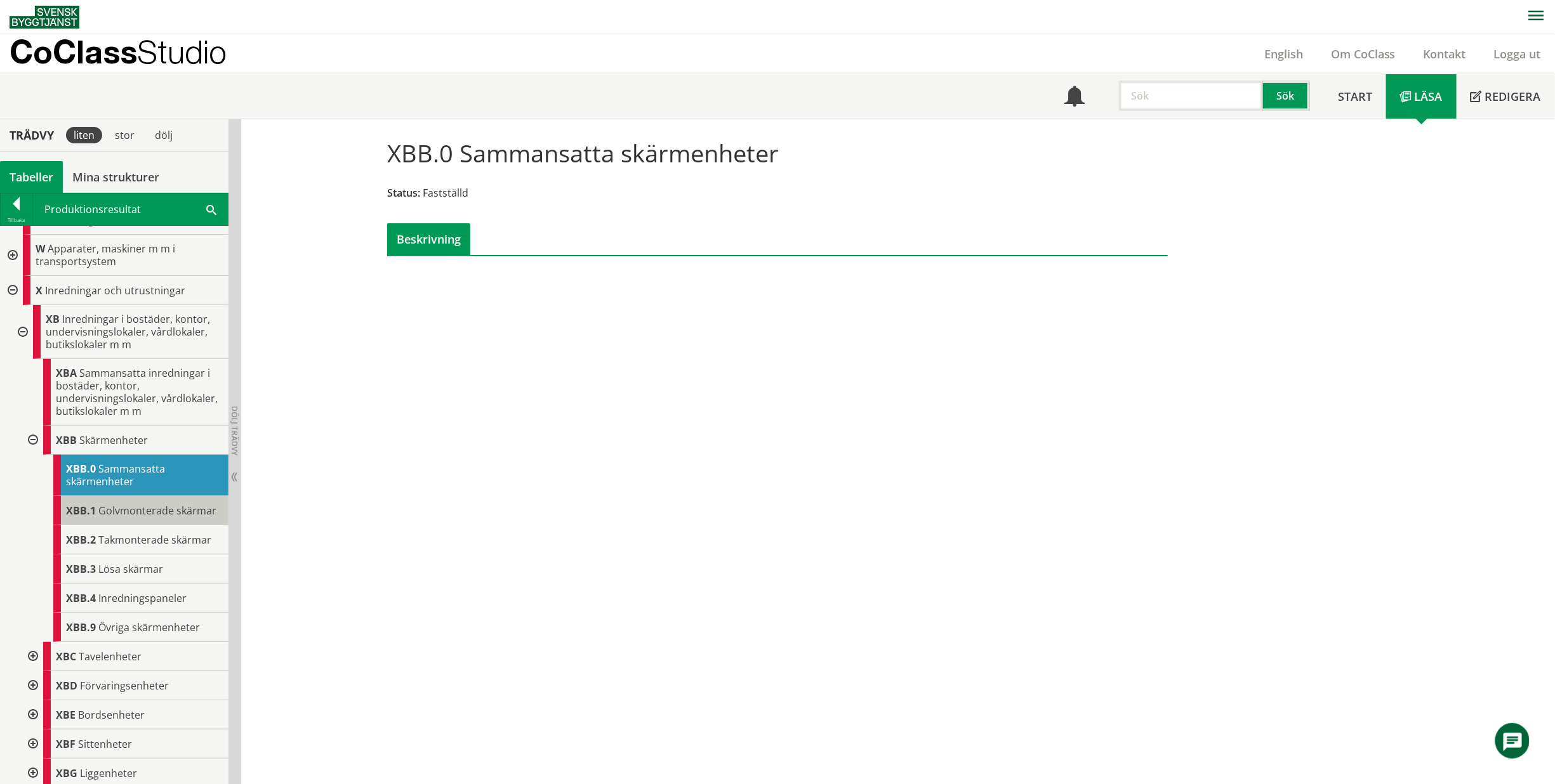
click at [142, 504] on span "Golvmonterade skärmar" at bounding box center [157, 511] width 118 height 14
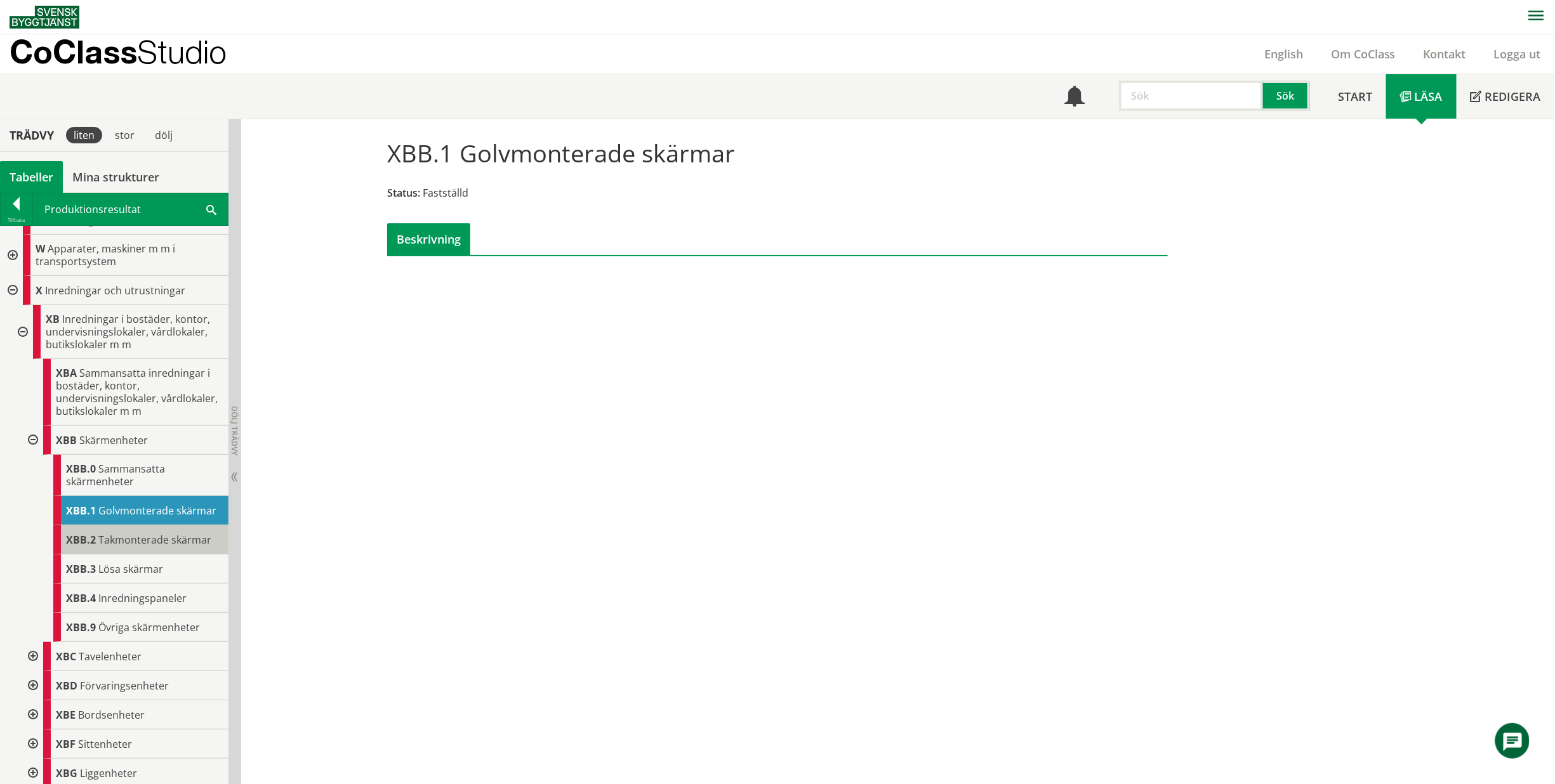
click at [152, 533] on span "Takmonterade skärmar" at bounding box center [155, 540] width 113 height 14
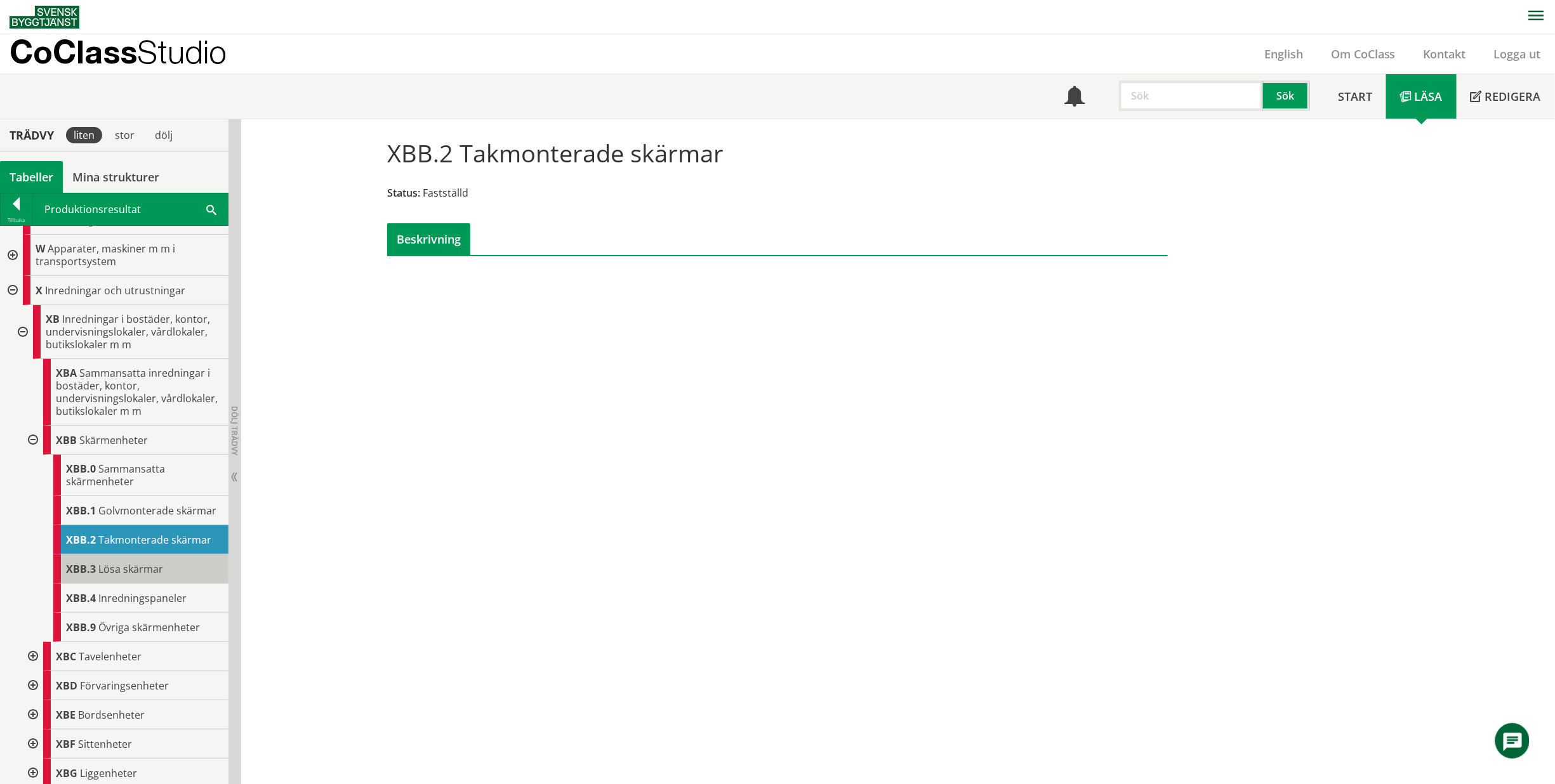
click at [150, 562] on span "Lösa skärmar" at bounding box center [131, 569] width 65 height 14
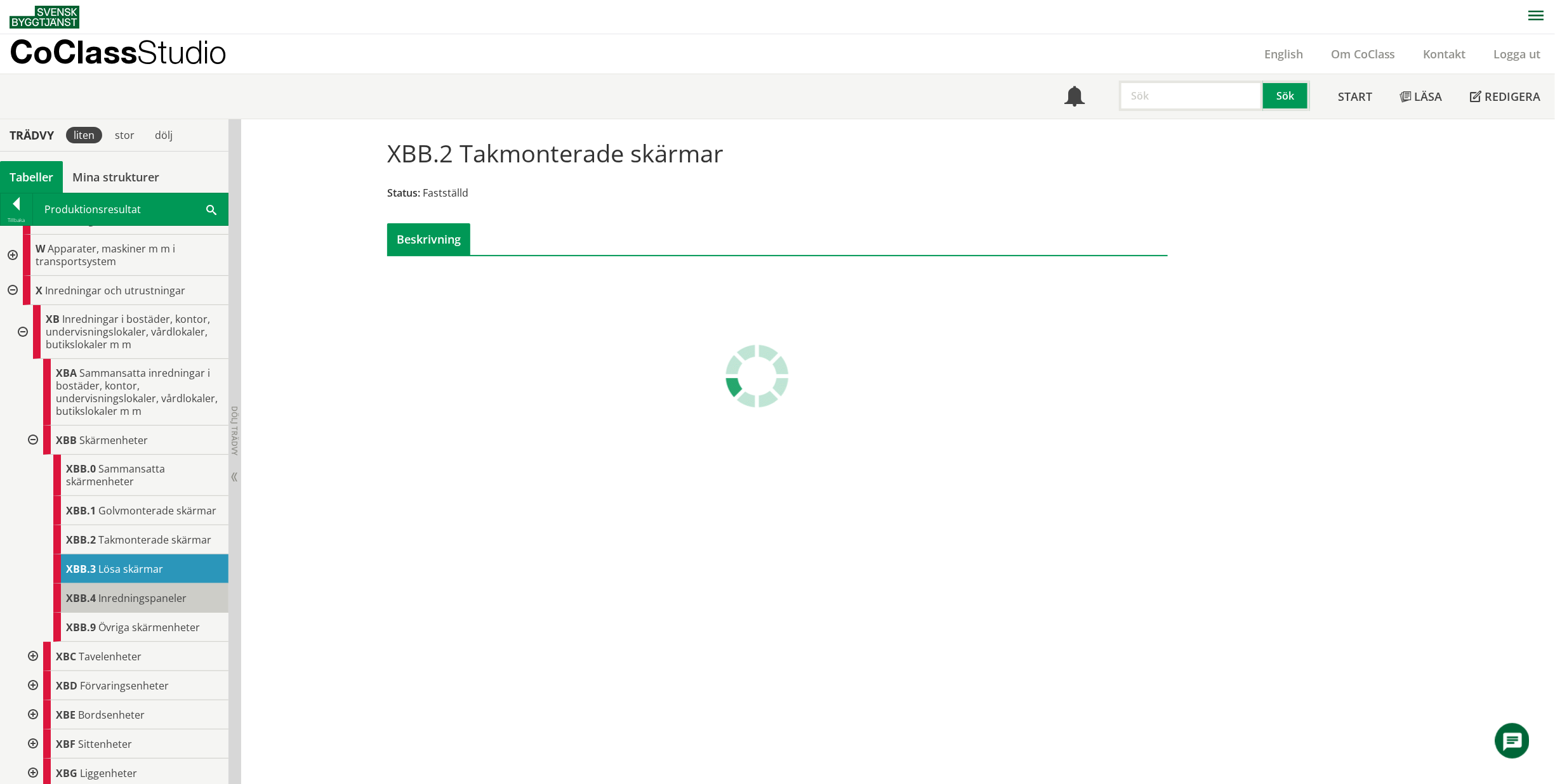
click at [145, 591] on span "Inredningspaneler" at bounding box center [142, 598] width 89 height 14
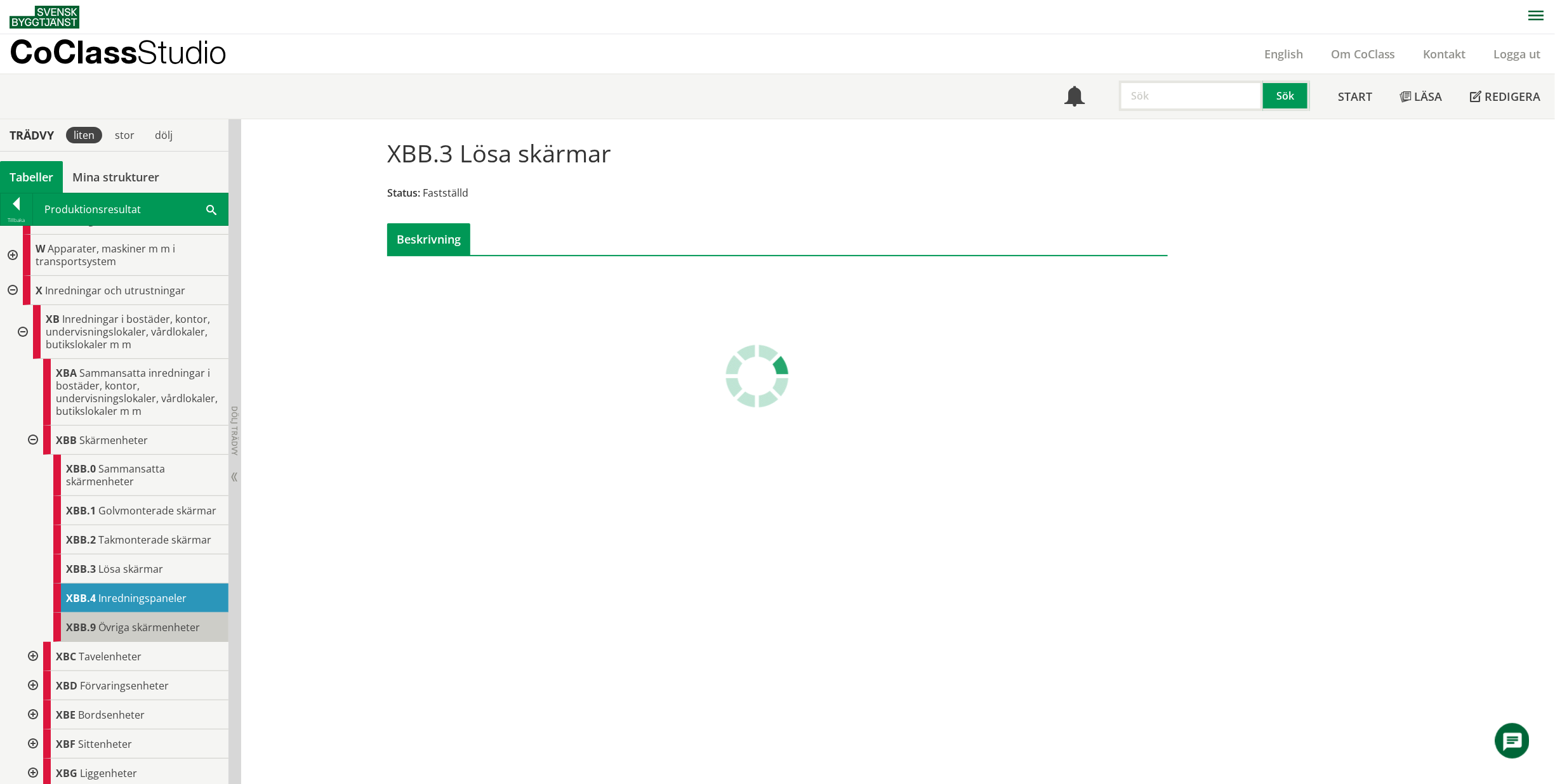
click at [141, 621] on body "AMA AMA Beskrivningsverktyg AMA Funktion BSAB Bygginfo Byggjura Byggkatalogen […" at bounding box center [778, 392] width 1555 height 784
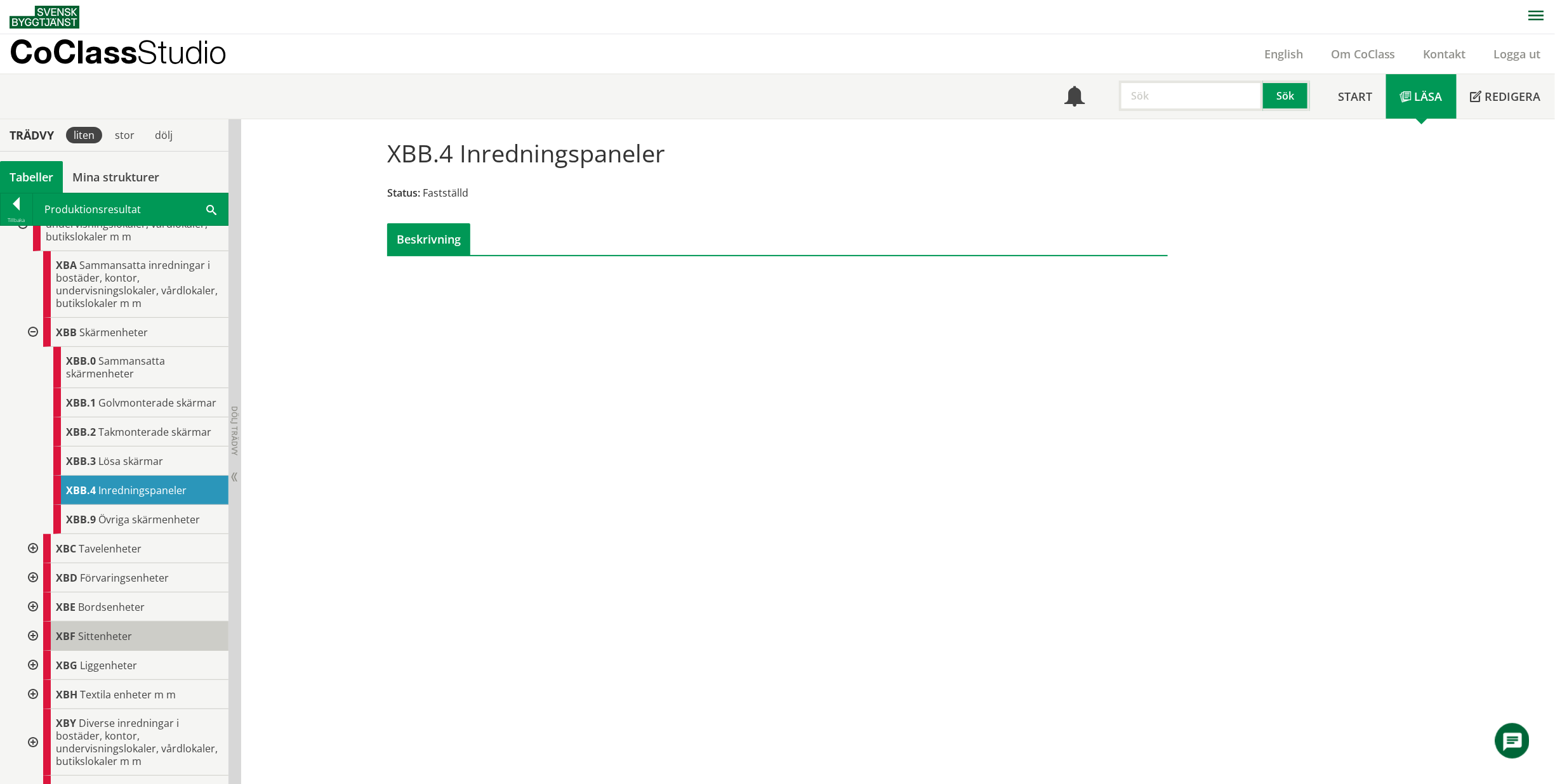
scroll to position [919, 0]
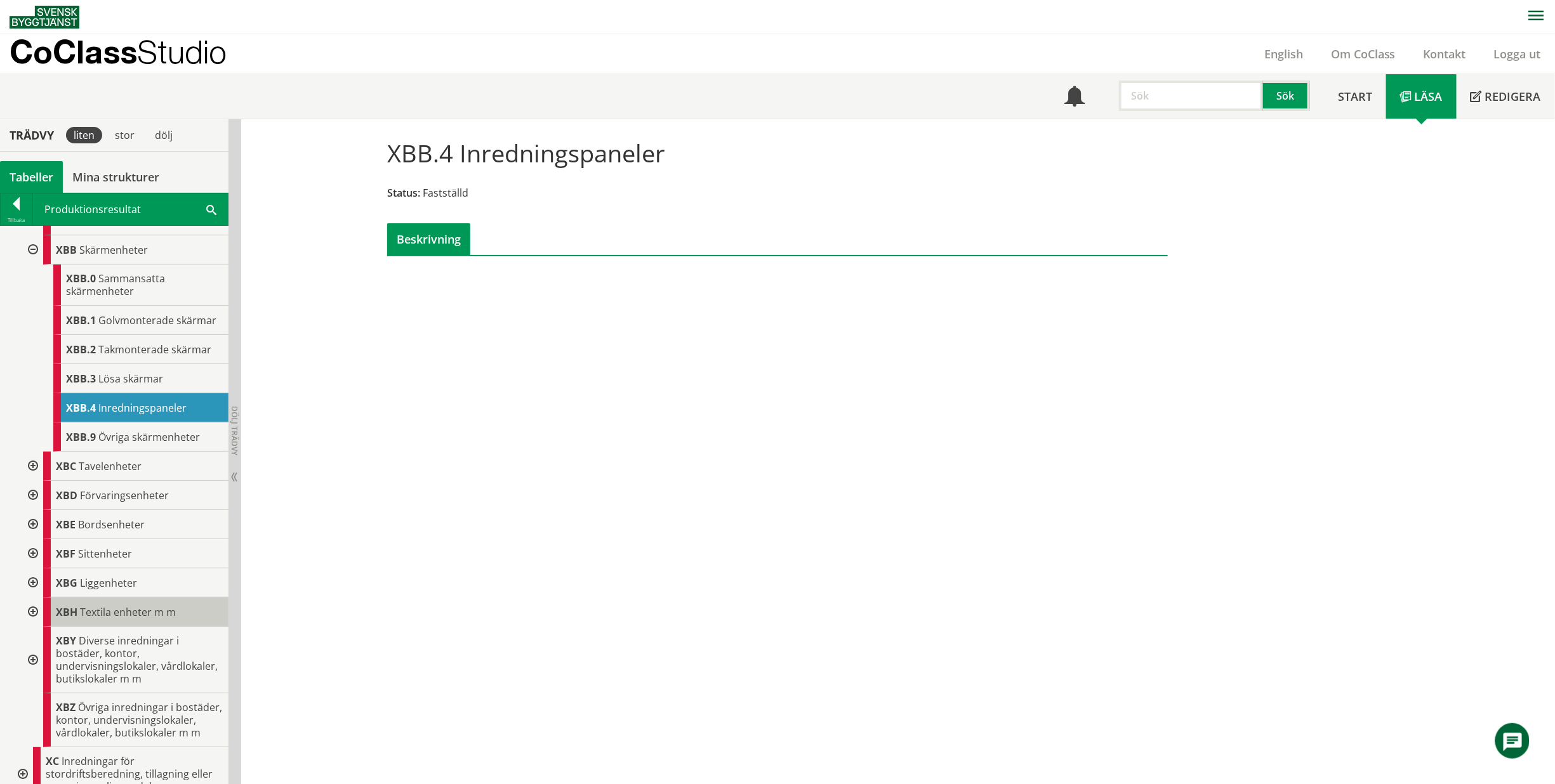
click at [133, 610] on span "Textila enheter m m" at bounding box center [128, 612] width 96 height 14
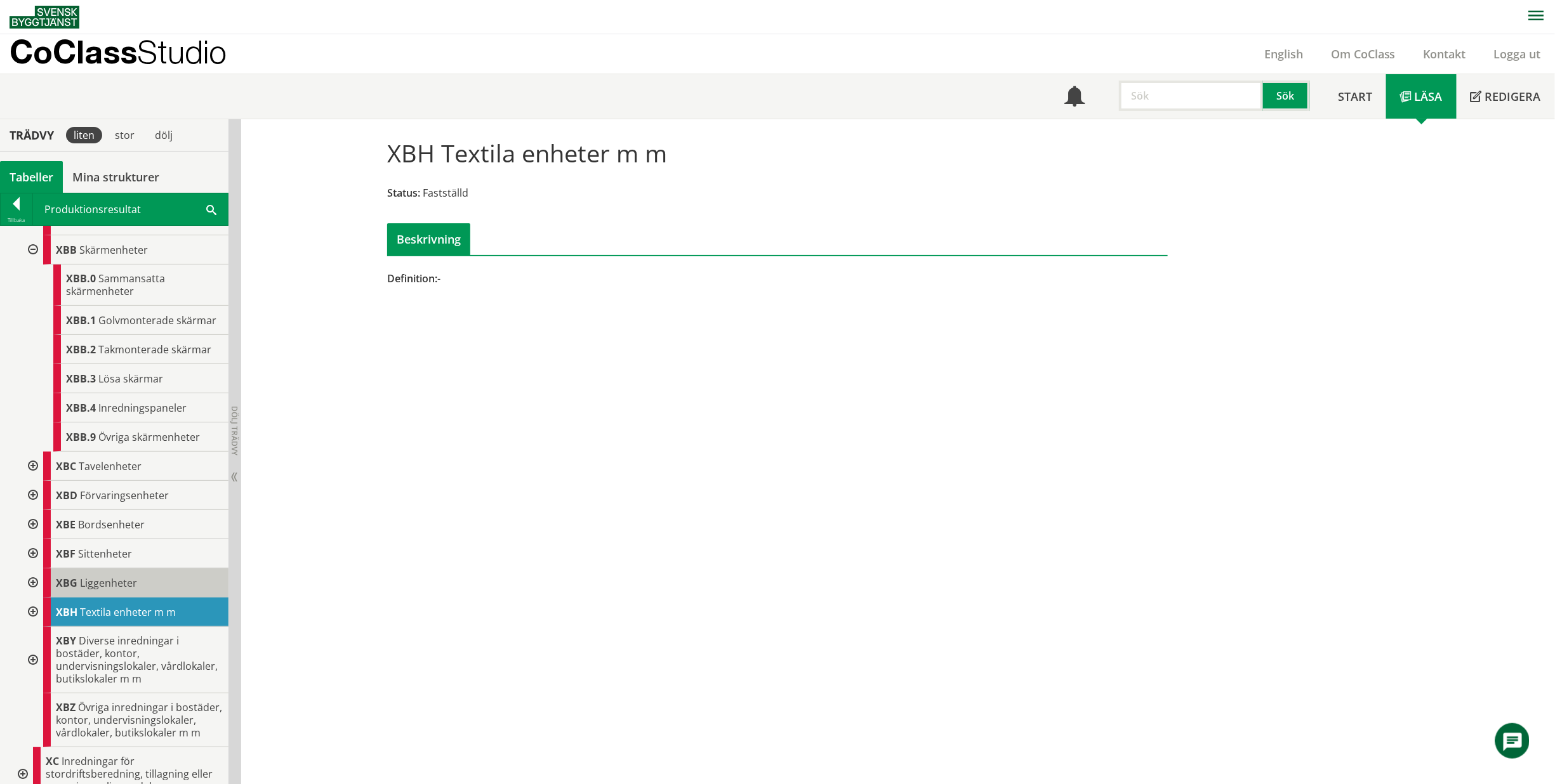
click at [137, 584] on div "XBG Liggenheter" at bounding box center [136, 583] width 185 height 29
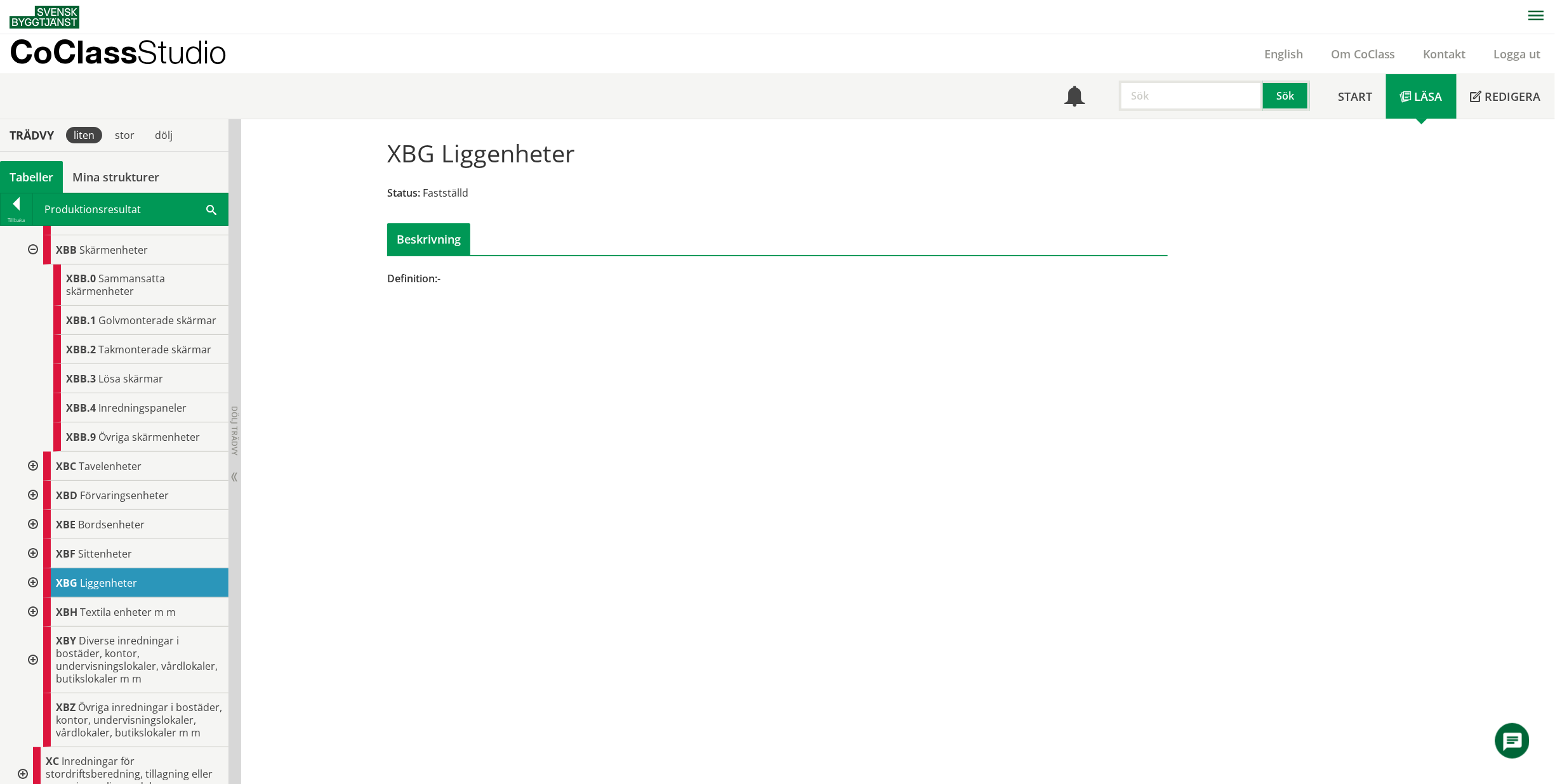
click at [31, 577] on div at bounding box center [32, 583] width 23 height 29
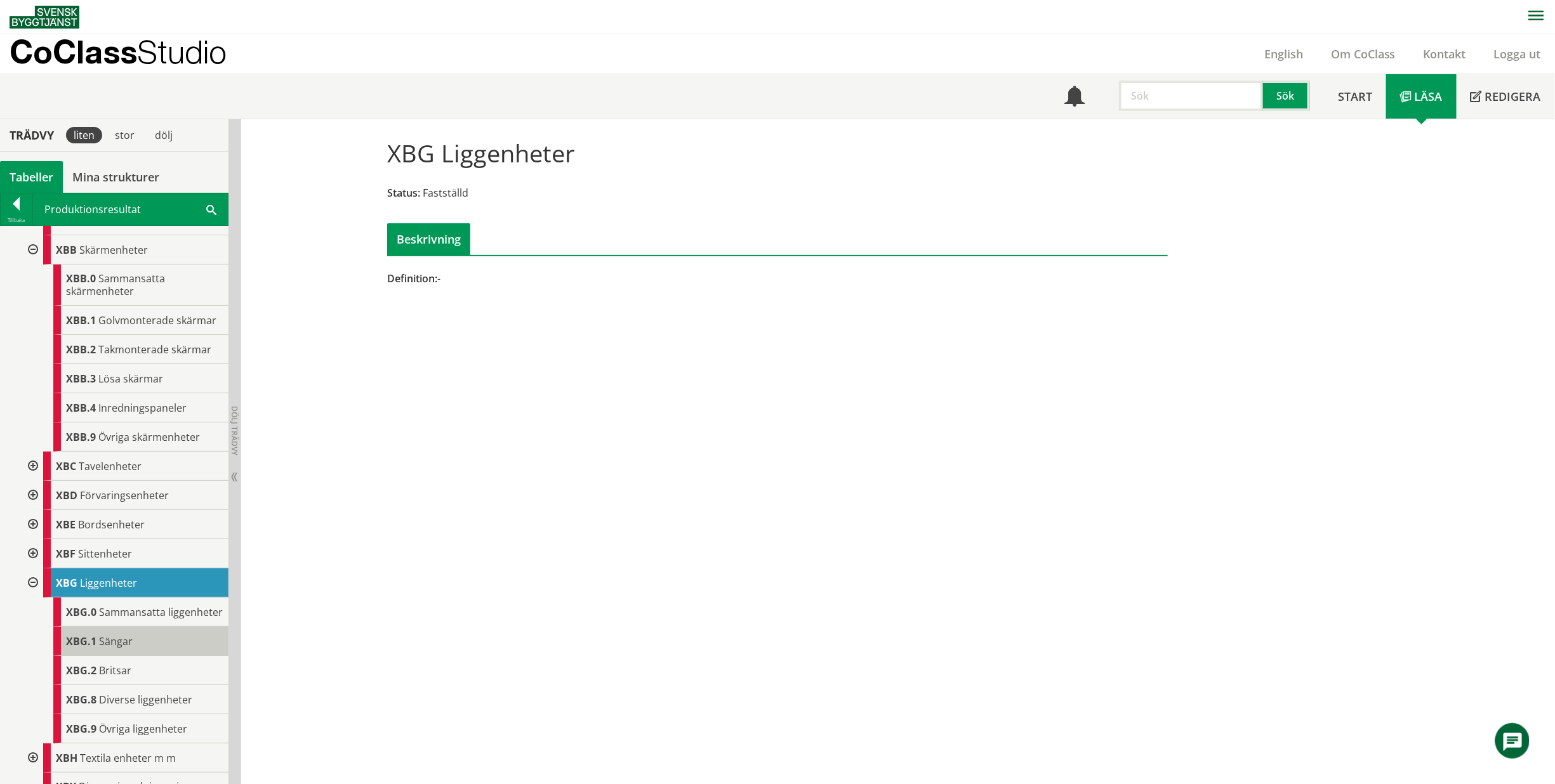
click at [112, 640] on span "Sängar" at bounding box center [116, 641] width 34 height 14
click at [109, 639] on div "XBG.1 Sängar" at bounding box center [141, 641] width 176 height 29
